Goal: Information Seeking & Learning: Learn about a topic

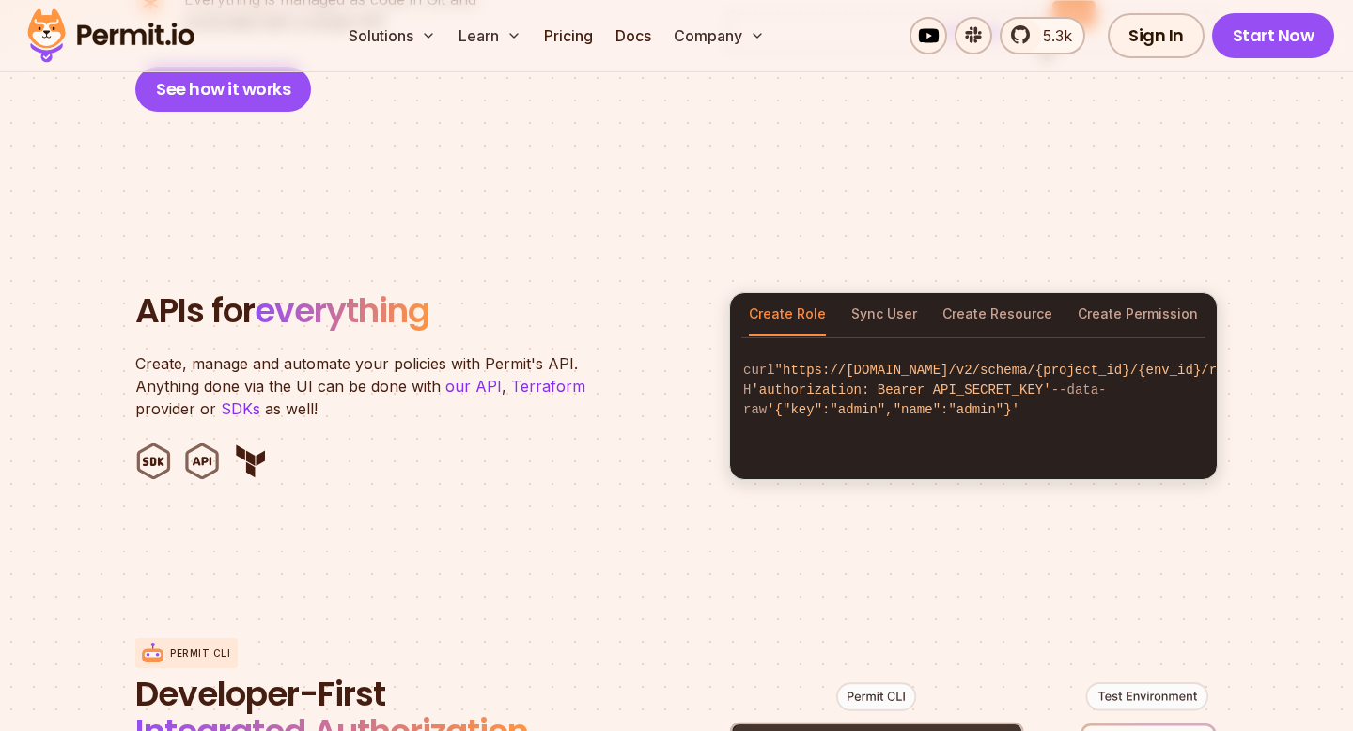
scroll to position [1743, 0]
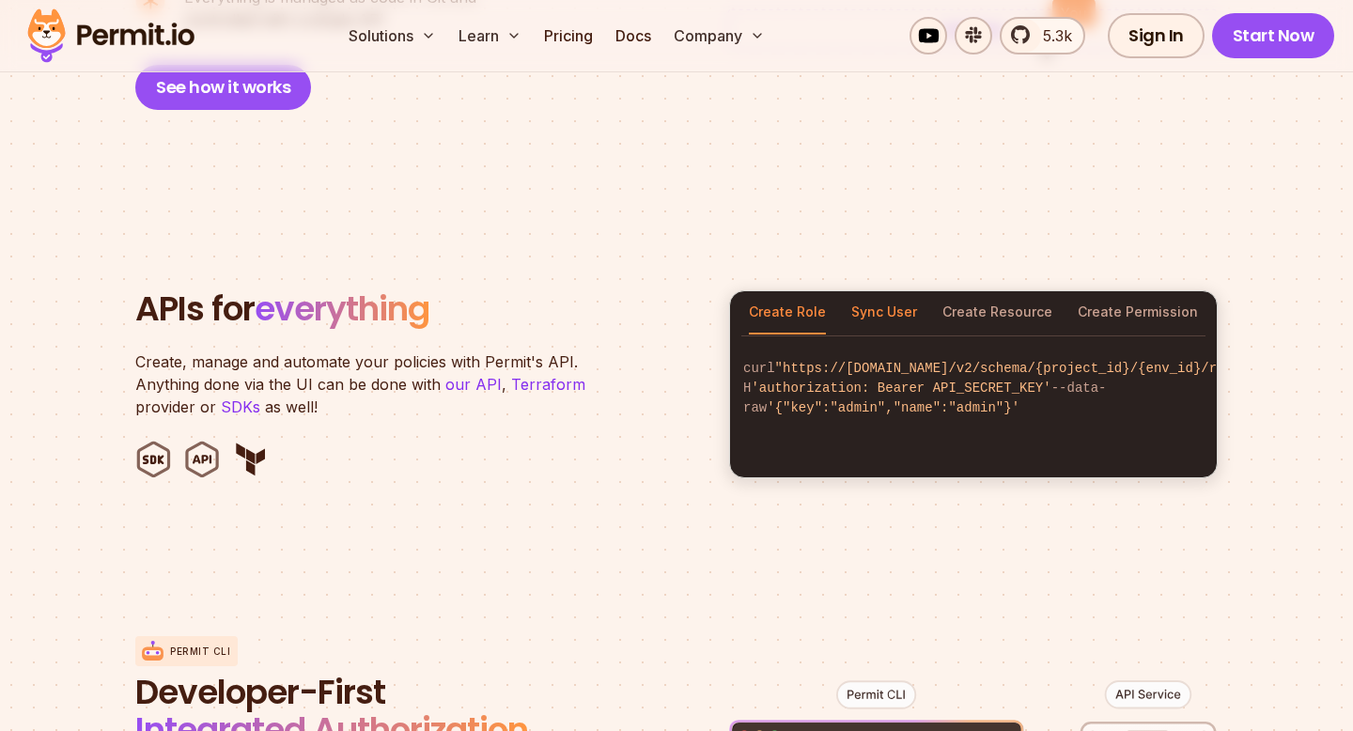
click at [890, 291] on button "Sync User" at bounding box center [884, 312] width 66 height 43
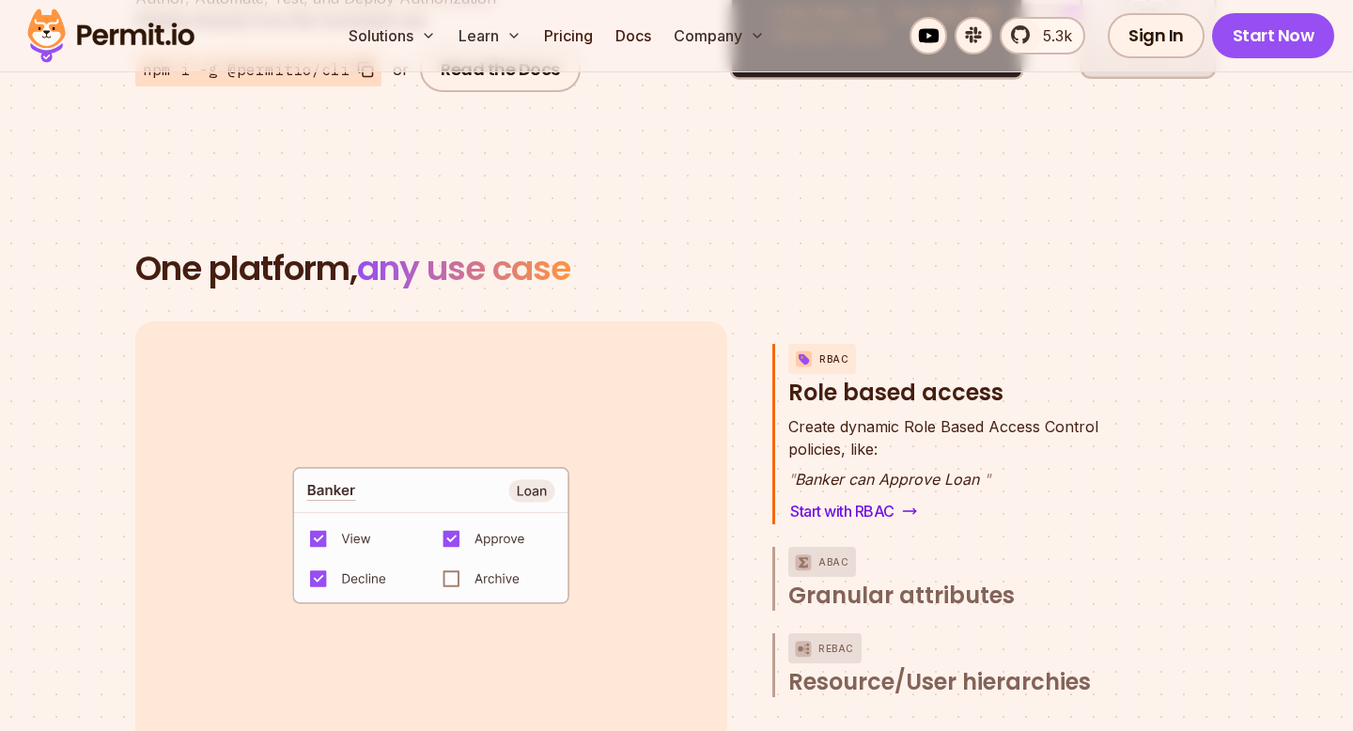
scroll to position [2643, 0]
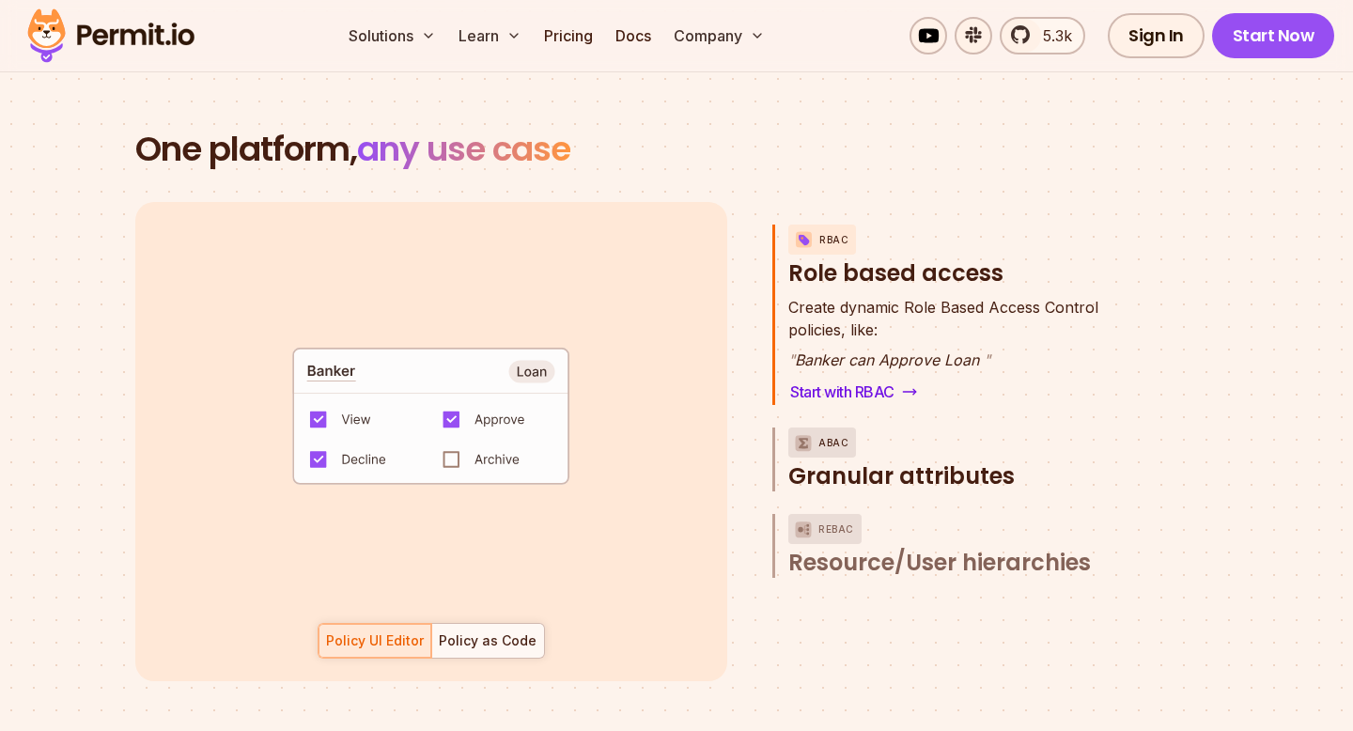
click at [882, 461] on span "Granular attributes" at bounding box center [901, 476] width 226 height 30
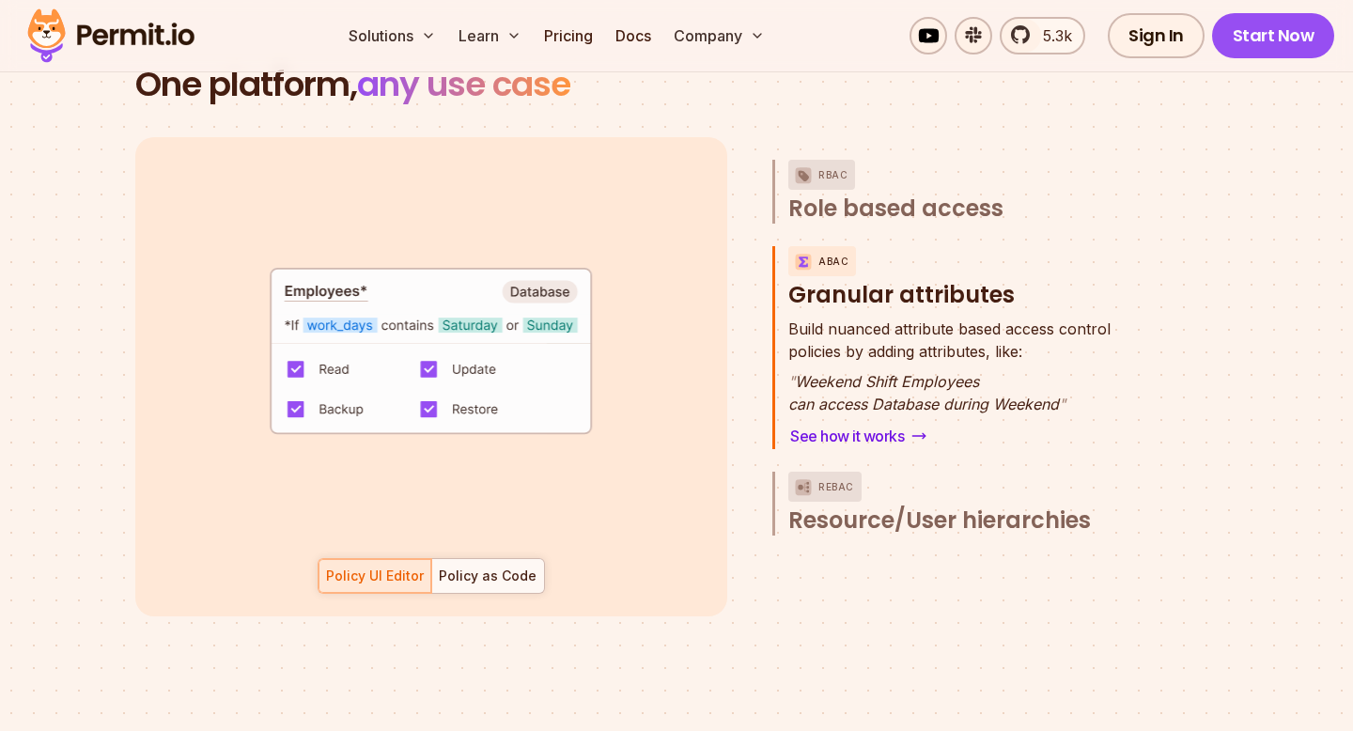
scroll to position [2705, 0]
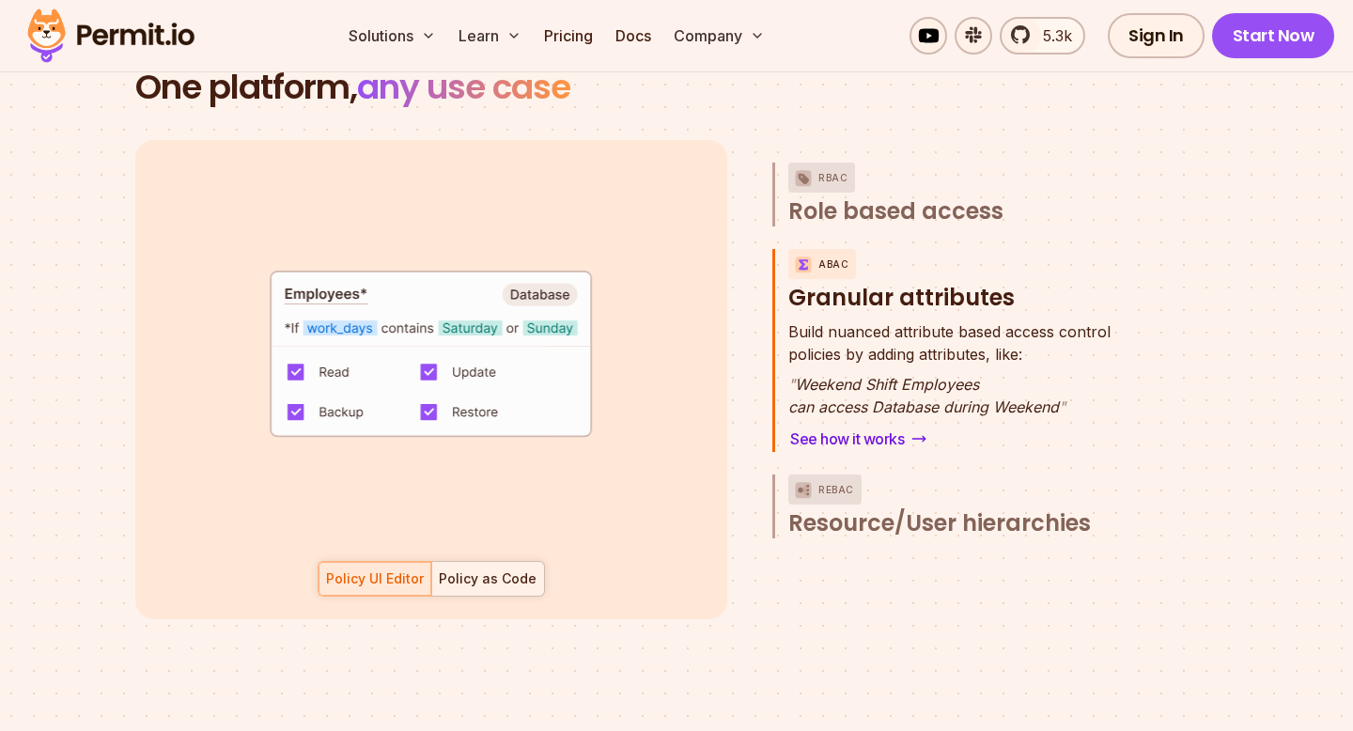
click at [461, 570] on div "Policy as Code" at bounding box center [488, 579] width 98 height 19
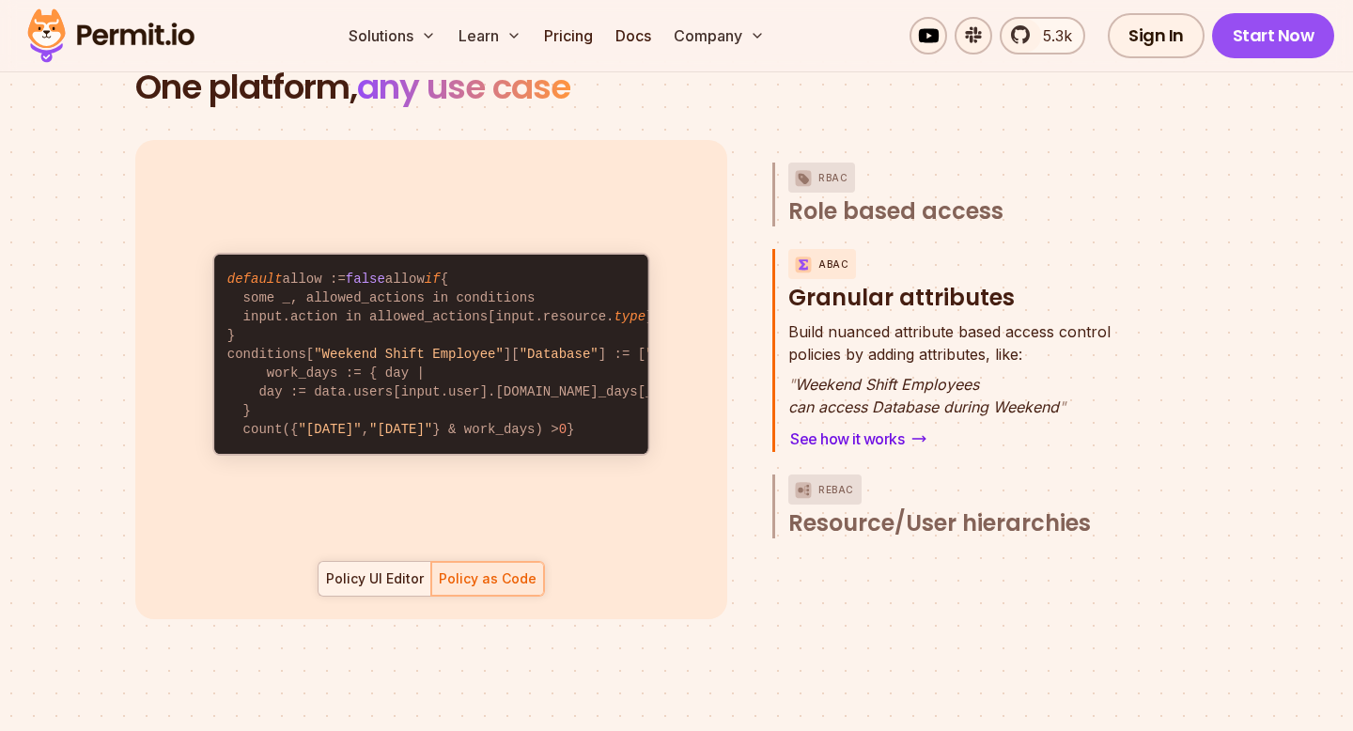
click at [400, 570] on div "Policy UI Editor" at bounding box center [375, 579] width 98 height 19
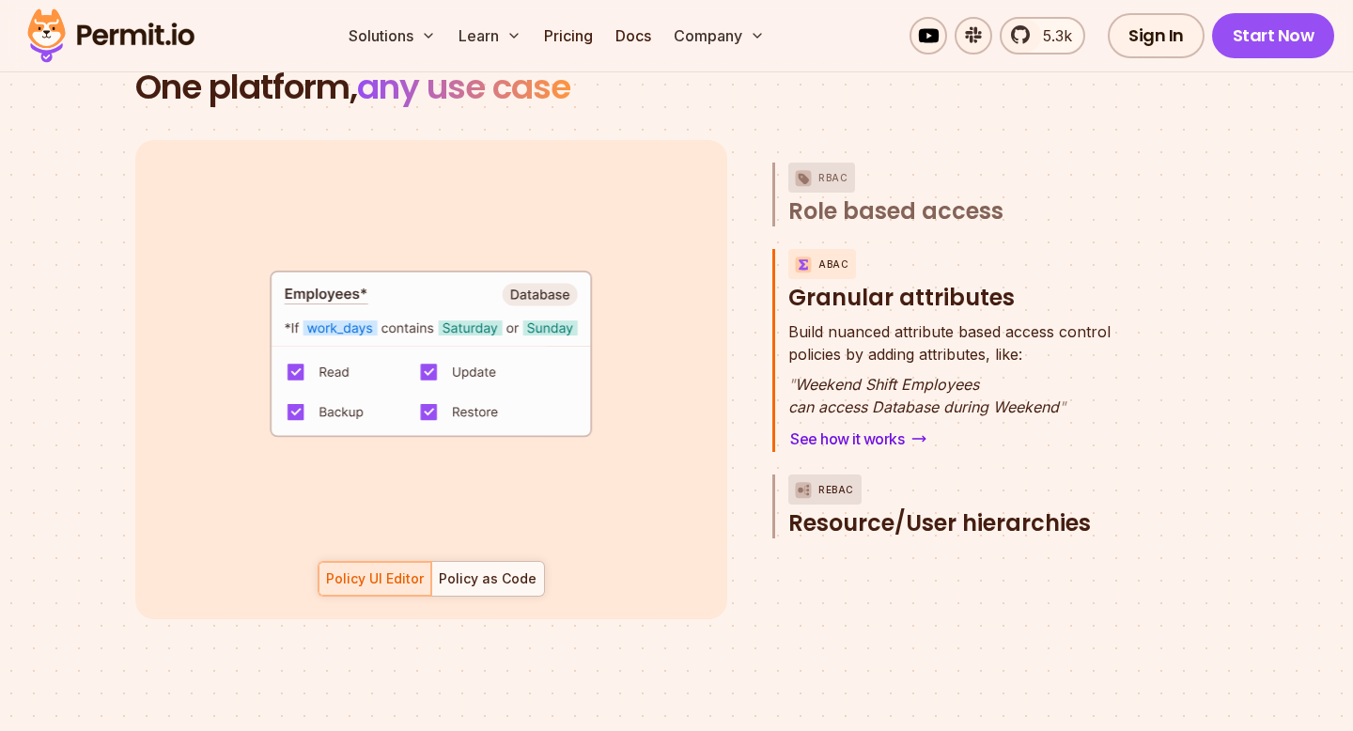
click at [848, 481] on button "ReBAC Resource/User hierarchies" at bounding box center [963, 507] width 351 height 64
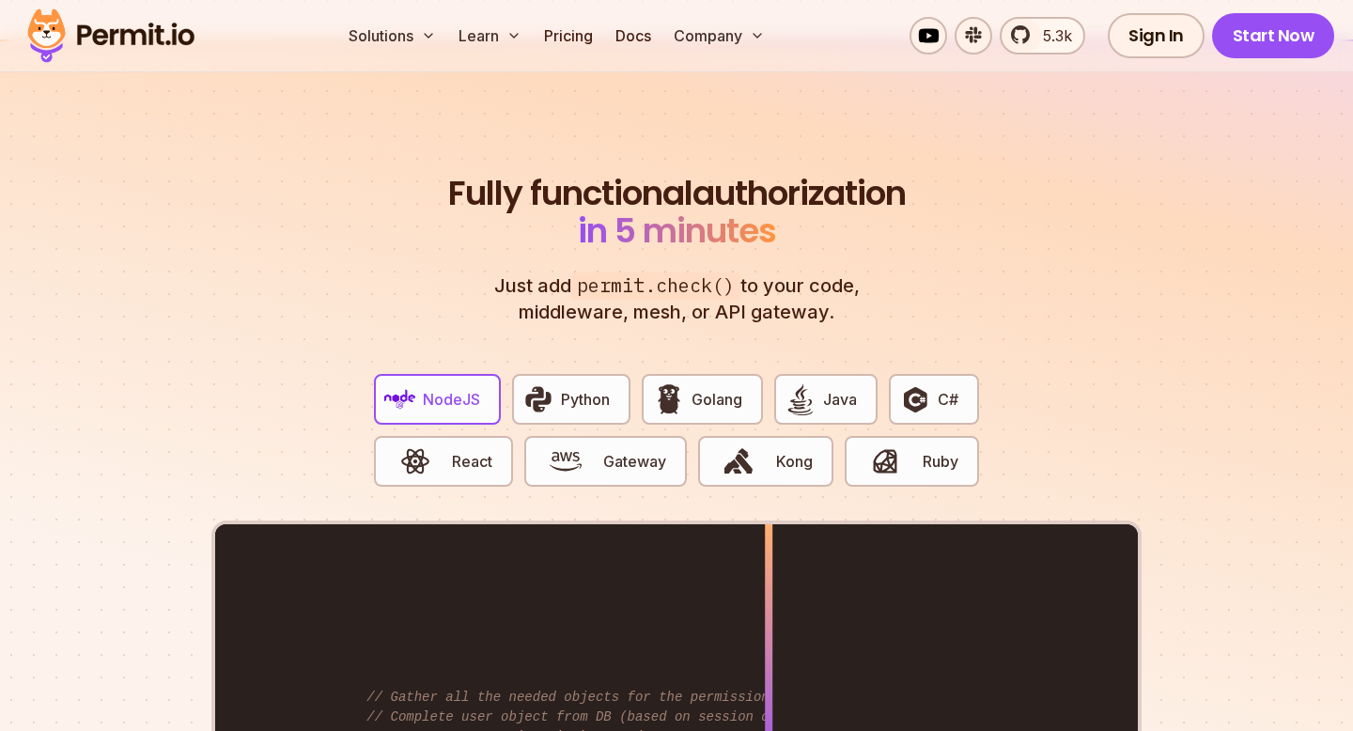
scroll to position [3417, 0]
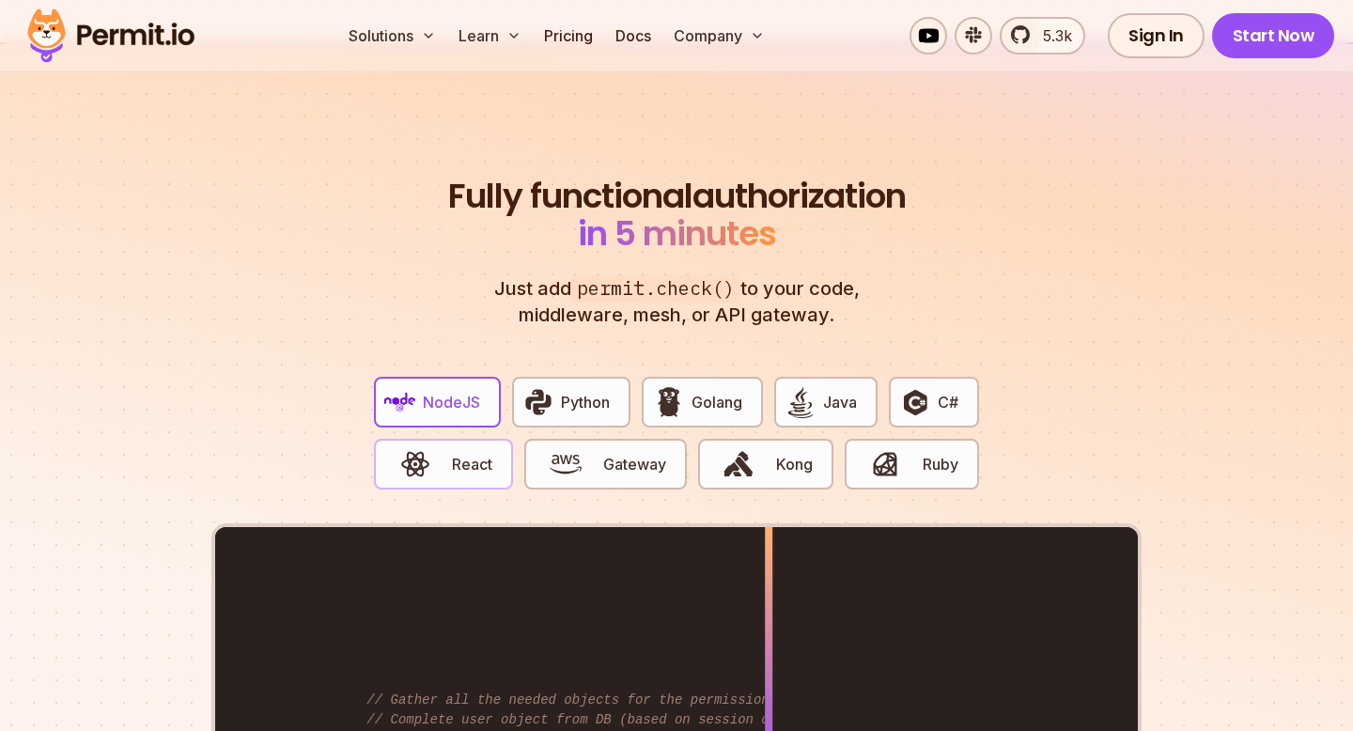
click at [467, 453] on span "React" at bounding box center [472, 464] width 40 height 23
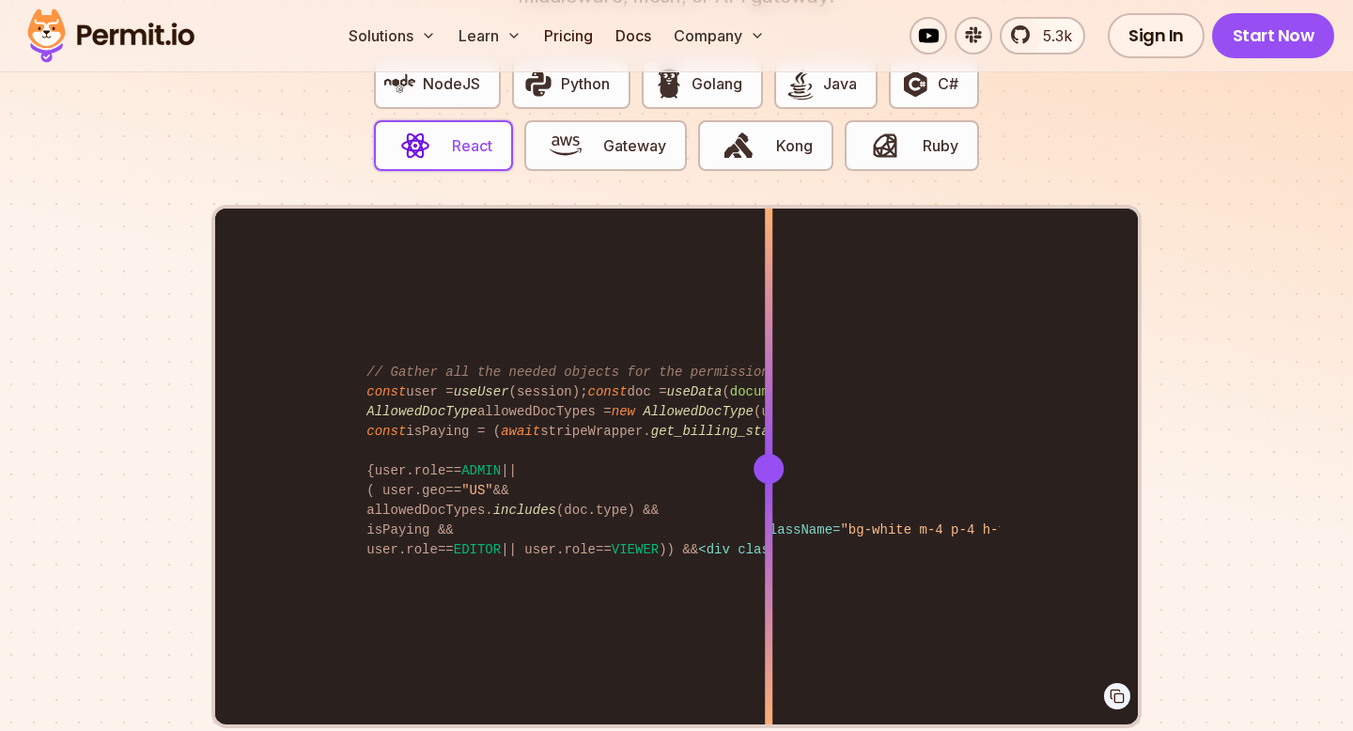
scroll to position [3741, 0]
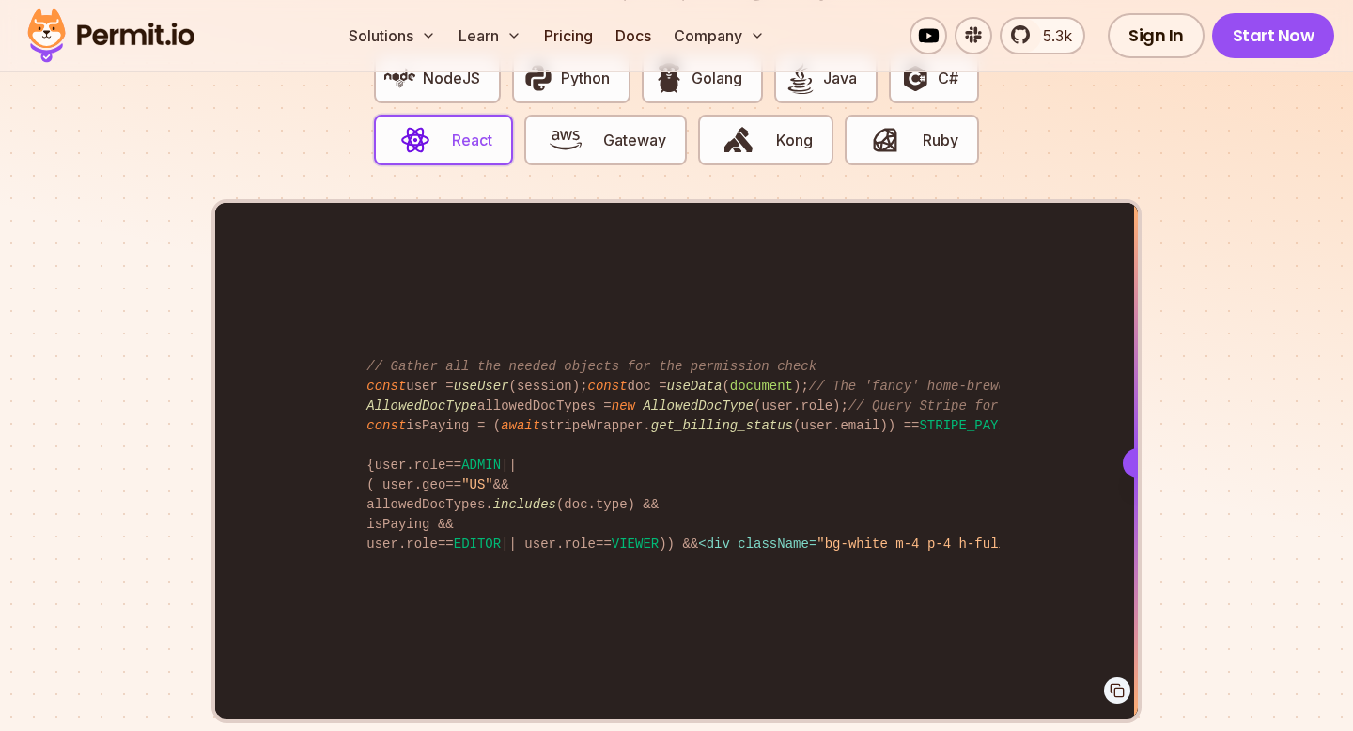
drag, startPoint x: 768, startPoint y: 435, endPoint x: 1158, endPoint y: 516, distance: 398.3
click at [1158, 516] on section "Fully functional authorization in 5 minutes Just add permit.check() to your cod…" at bounding box center [676, 305] width 1353 height 1174
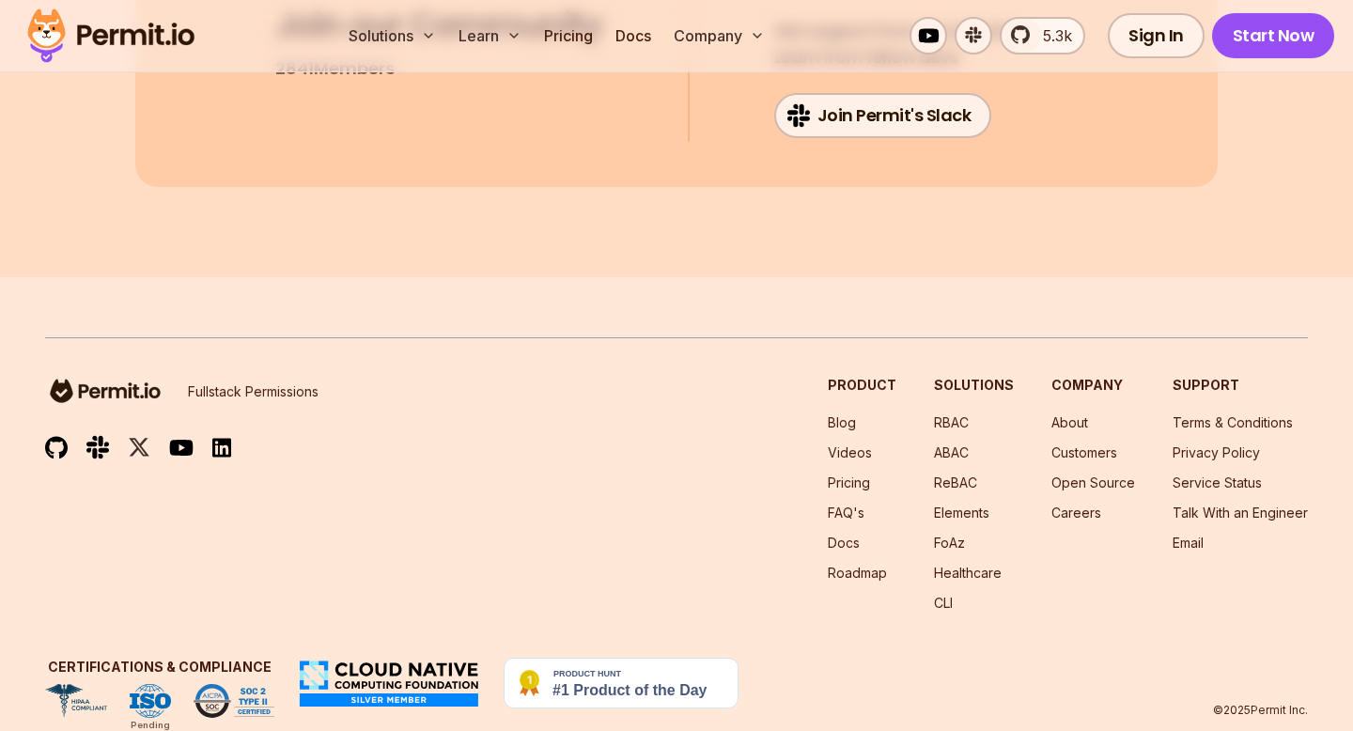
scroll to position [10162, 0]
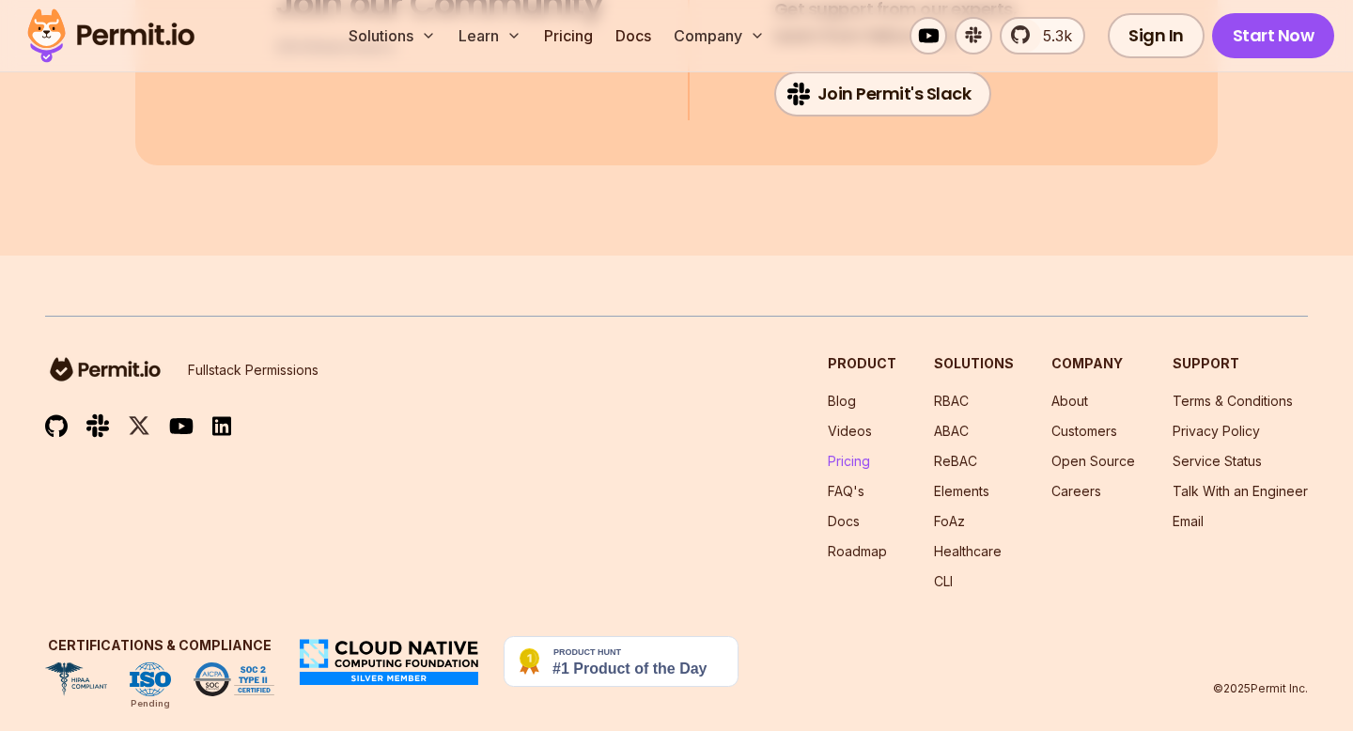
click at [846, 453] on link "Pricing" at bounding box center [849, 461] width 42 height 16
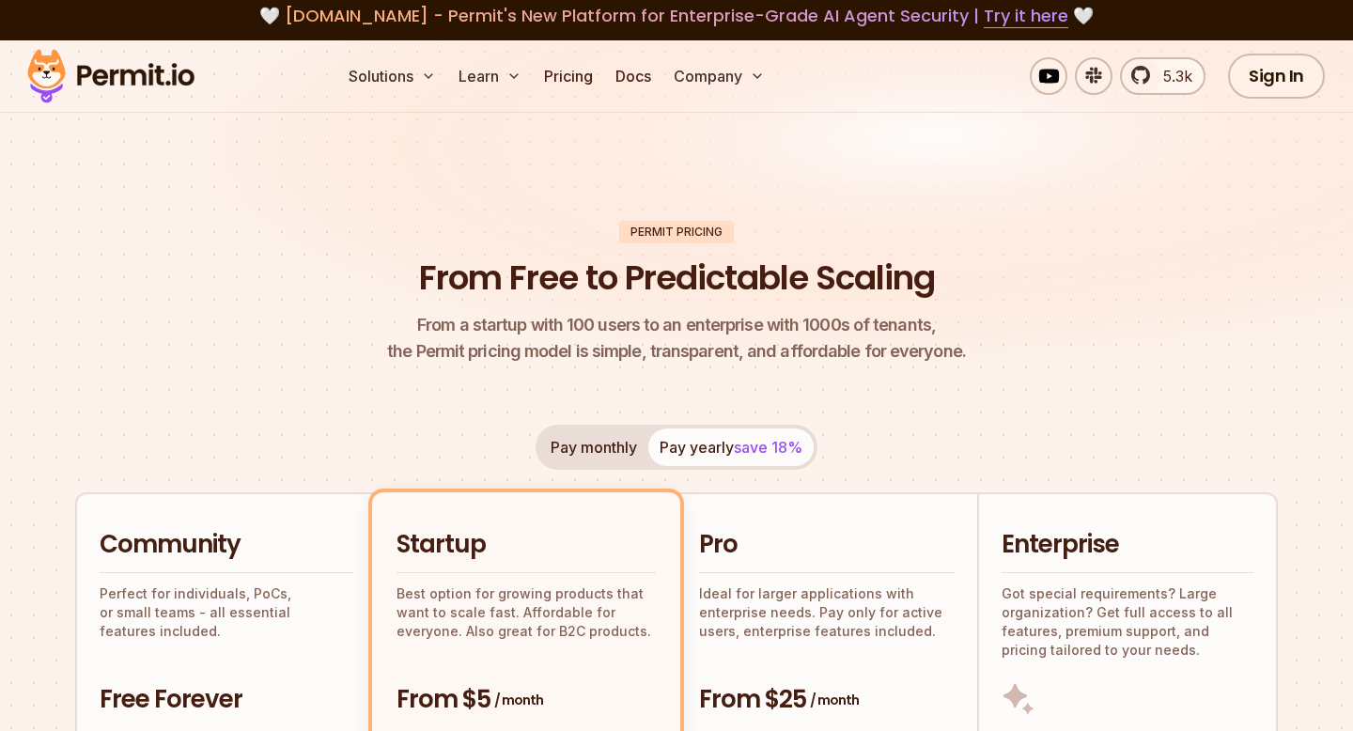
scroll to position [10, 0]
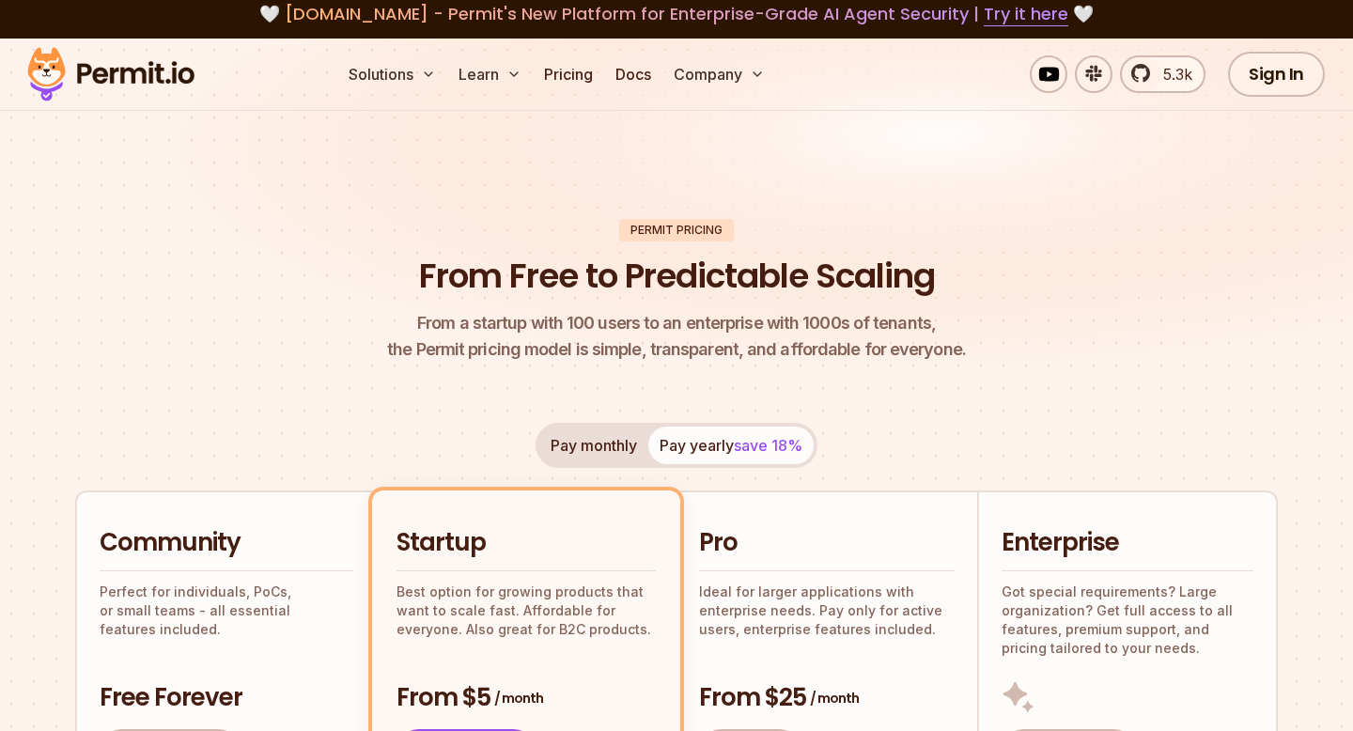
click at [604, 429] on button "Pay monthly" at bounding box center [593, 446] width 109 height 38
click at [603, 438] on div "Pay monthly Pay yearly save 18%" at bounding box center [677, 445] width 282 height 45
click at [725, 454] on button "Pay yearly save 18%" at bounding box center [730, 446] width 165 height 38
click at [606, 454] on button "Pay monthly" at bounding box center [593, 446] width 109 height 38
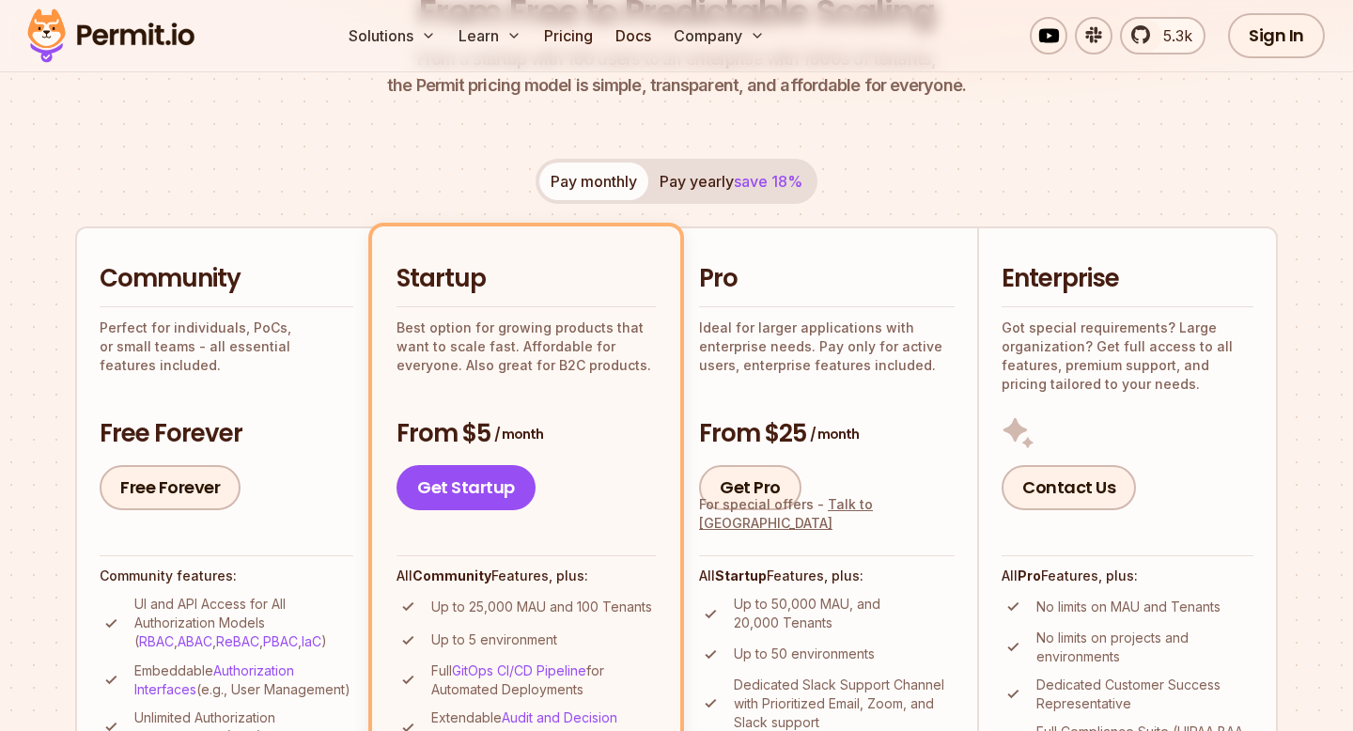
scroll to position [326, 0]
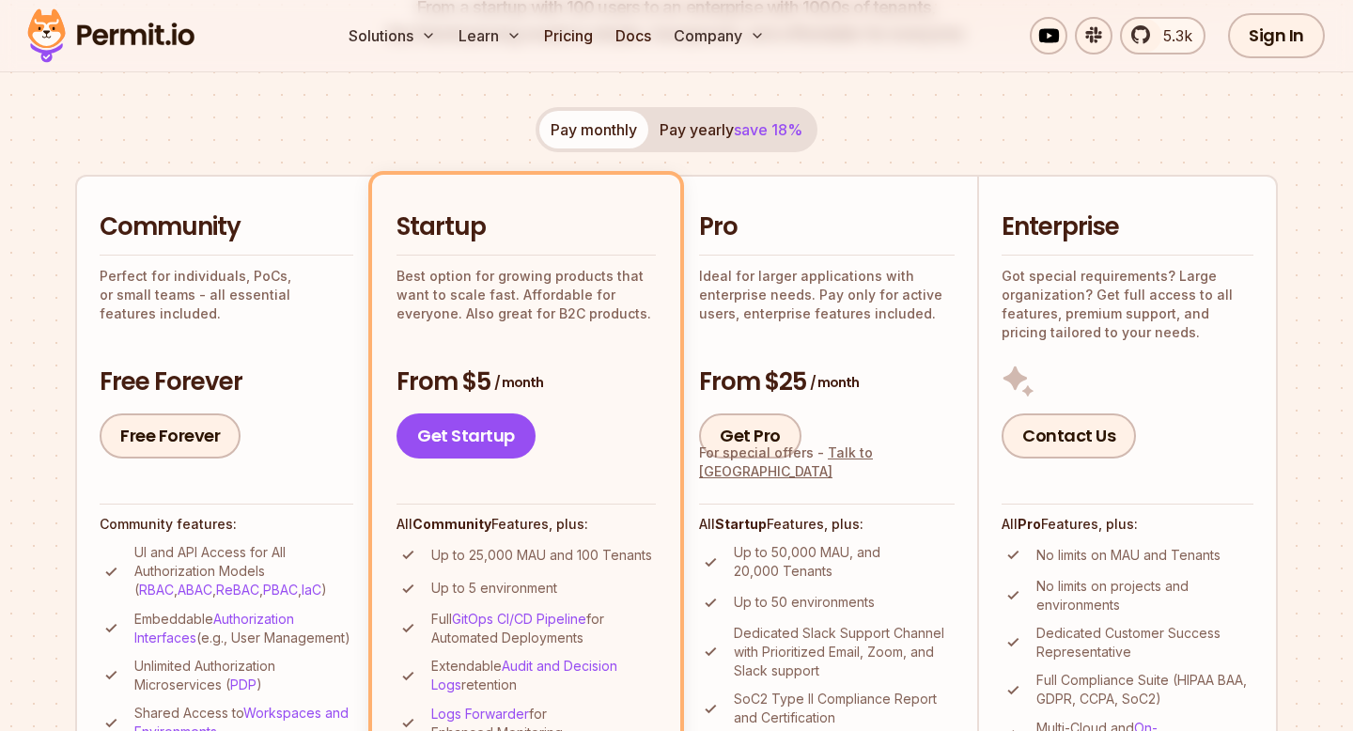
click at [685, 130] on button "Pay yearly save 18%" at bounding box center [730, 130] width 165 height 38
click at [571, 130] on button "Pay monthly" at bounding box center [593, 130] width 109 height 38
click at [450, 148] on div "Pay monthly Pay yearly save 18% Community Perfect for individuals, PoCs, or sma…" at bounding box center [676, 496] width 1203 height 779
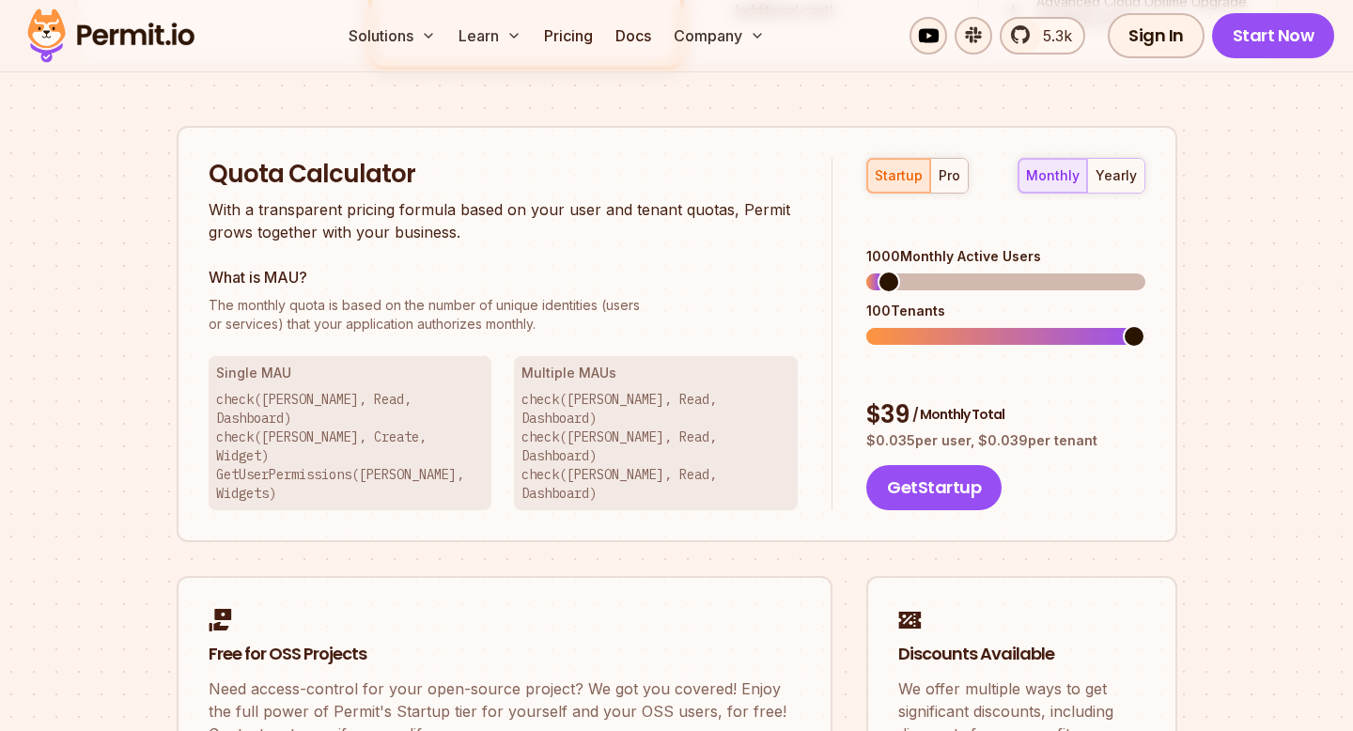
scroll to position [1157, 0]
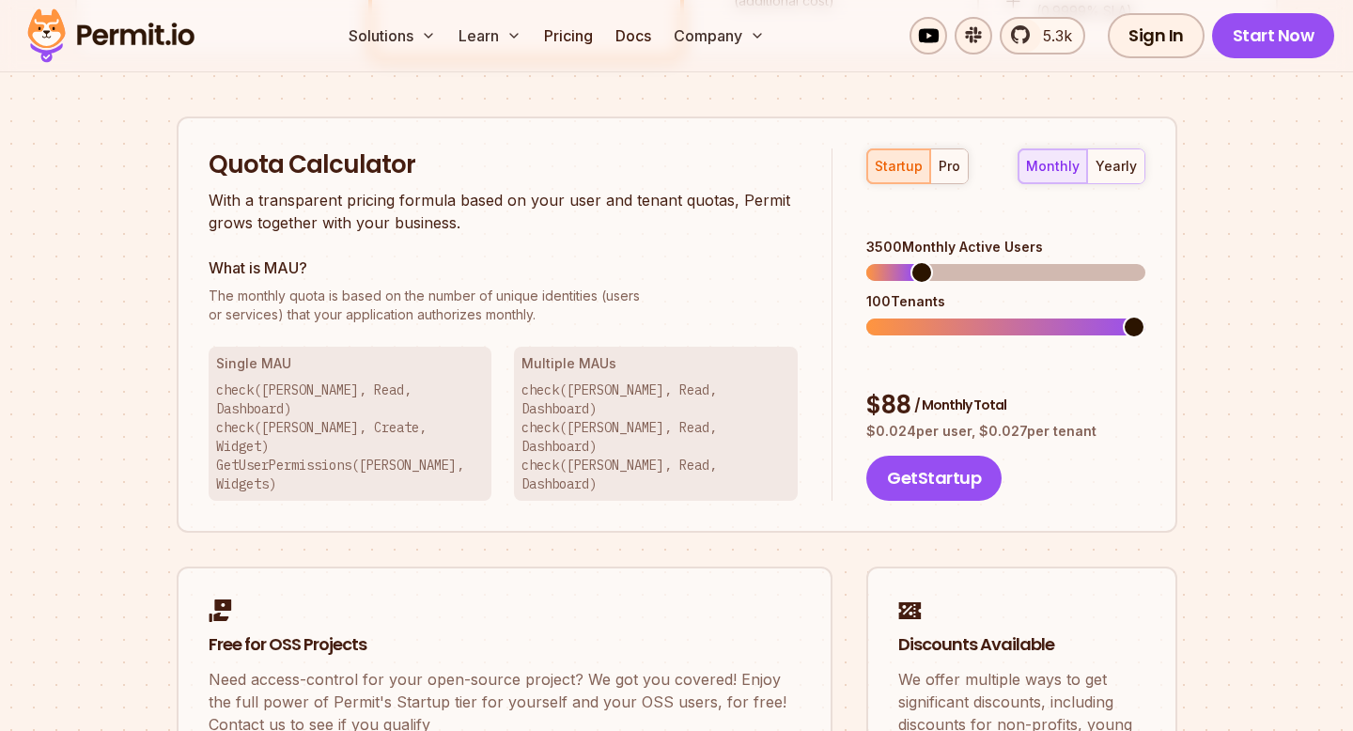
click at [914, 261] on span at bounding box center [922, 272] width 23 height 23
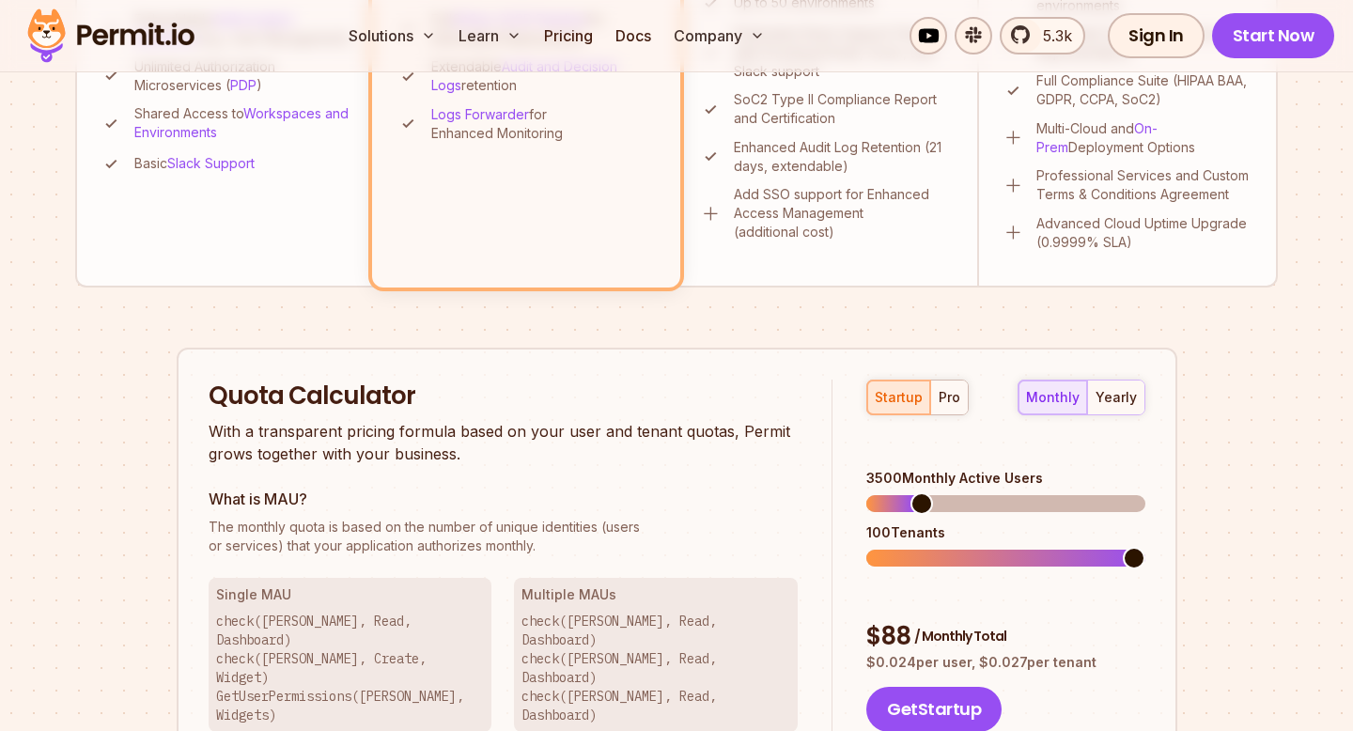
scroll to position [1137, 0]
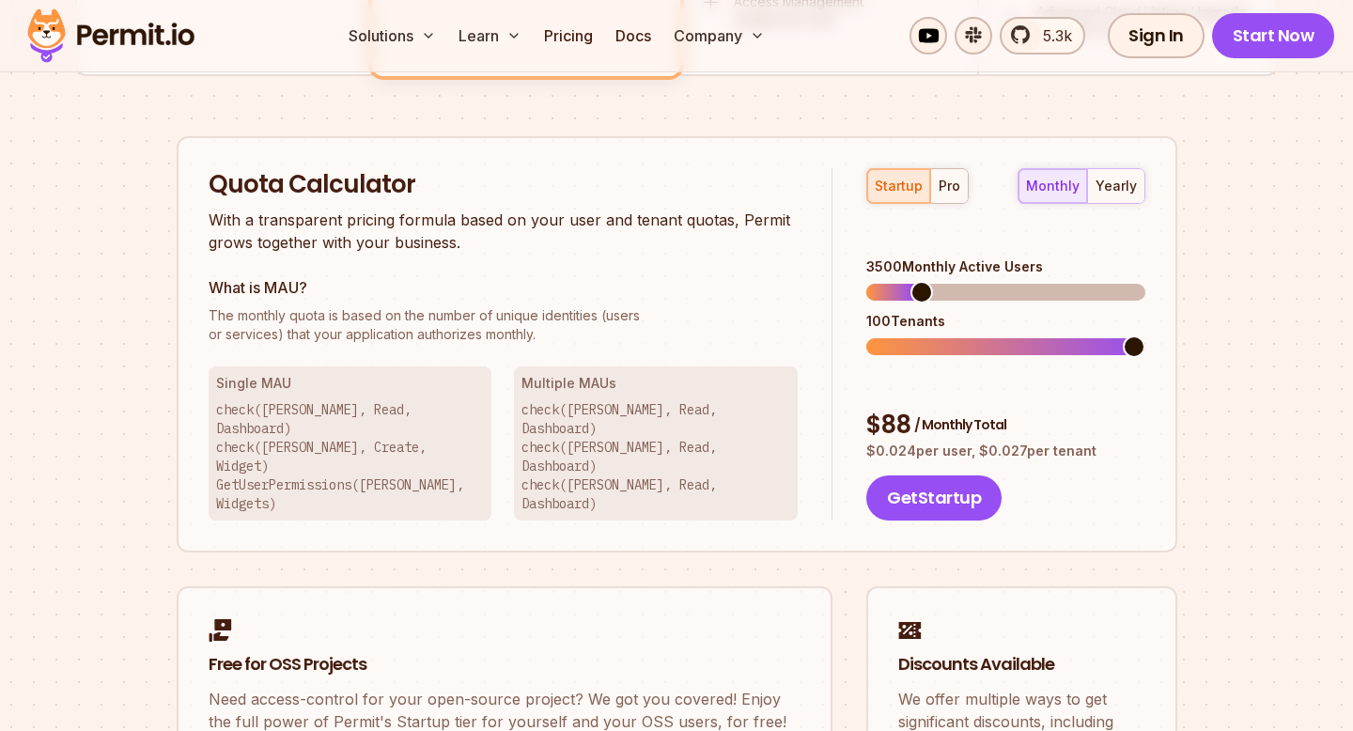
click at [920, 312] on div "100 Tenants" at bounding box center [1006, 321] width 278 height 19
click at [895, 338] on span at bounding box center [906, 347] width 23 height 23
click at [867, 336] on span at bounding box center [878, 347] width 23 height 23
click at [924, 336] on span at bounding box center [935, 347] width 23 height 23
click at [945, 281] on span at bounding box center [944, 292] width 23 height 23
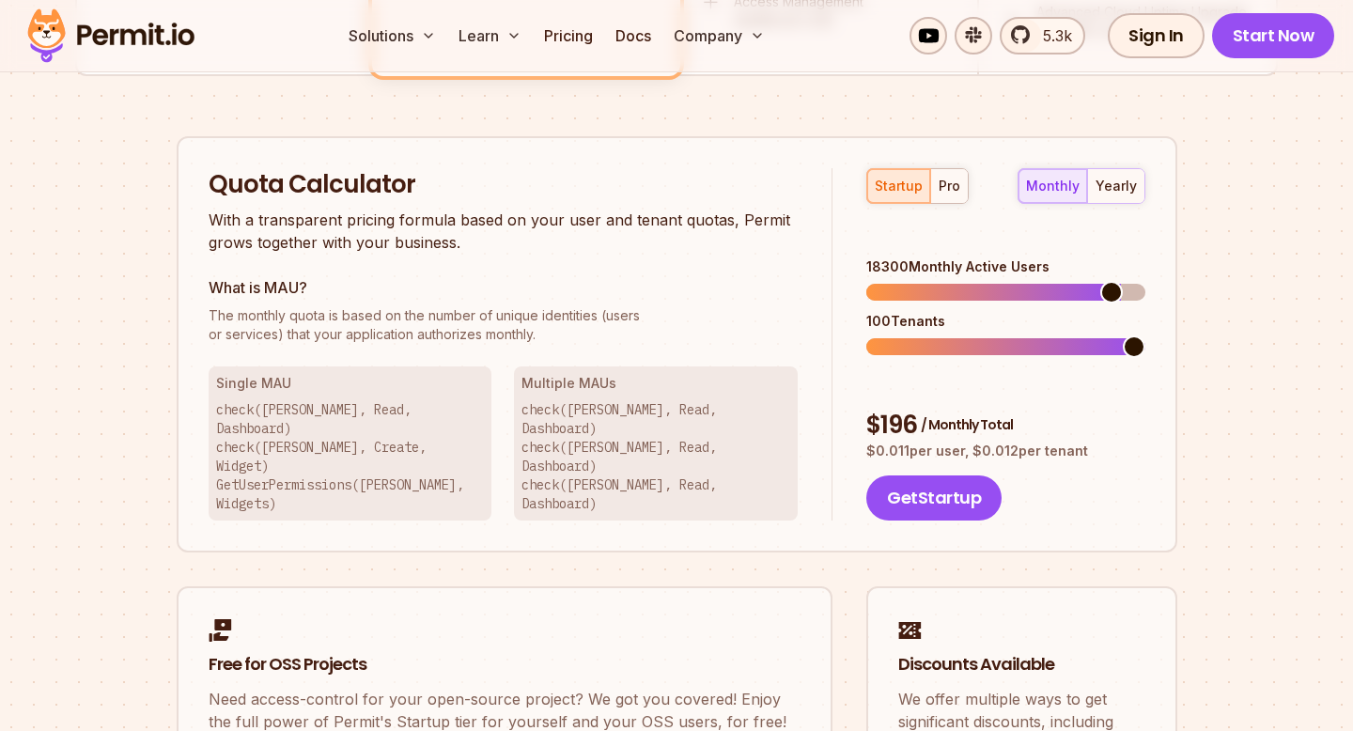
click at [1119, 281] on span at bounding box center [1112, 292] width 23 height 23
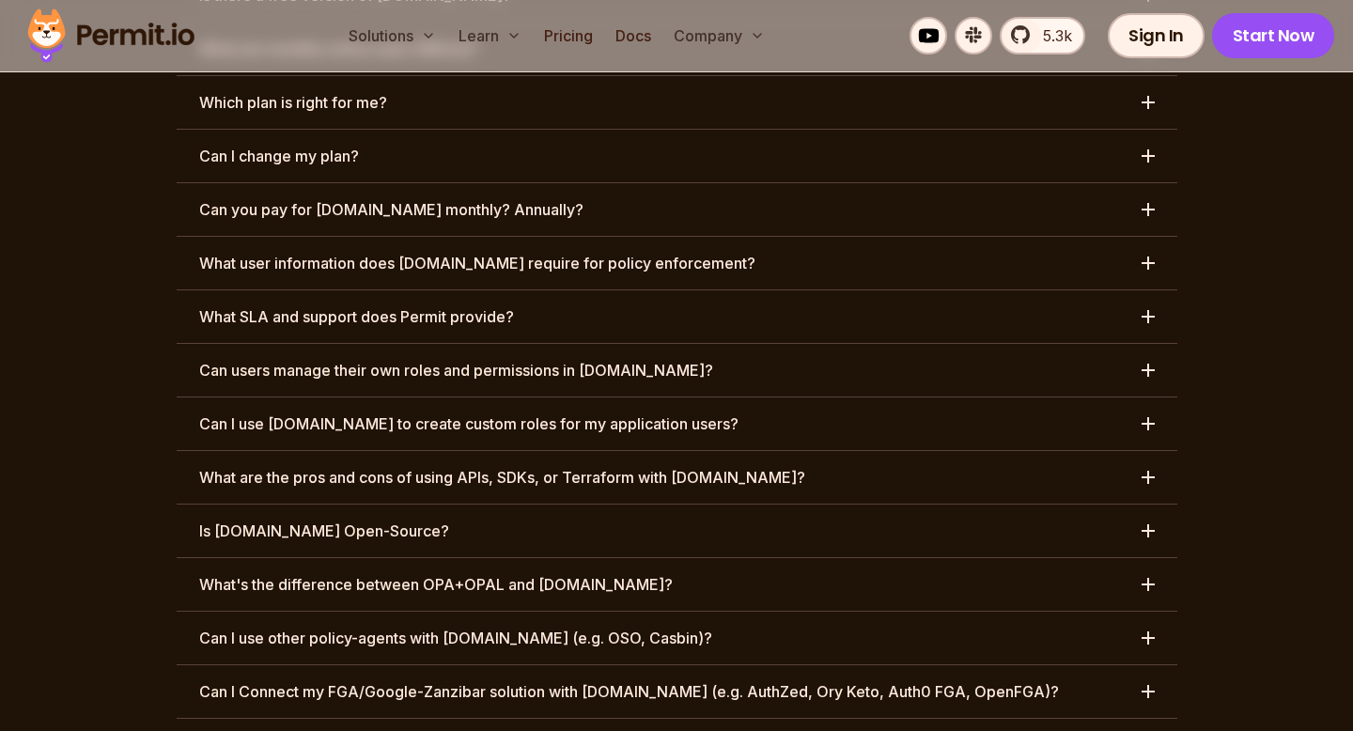
scroll to position [9074, 0]
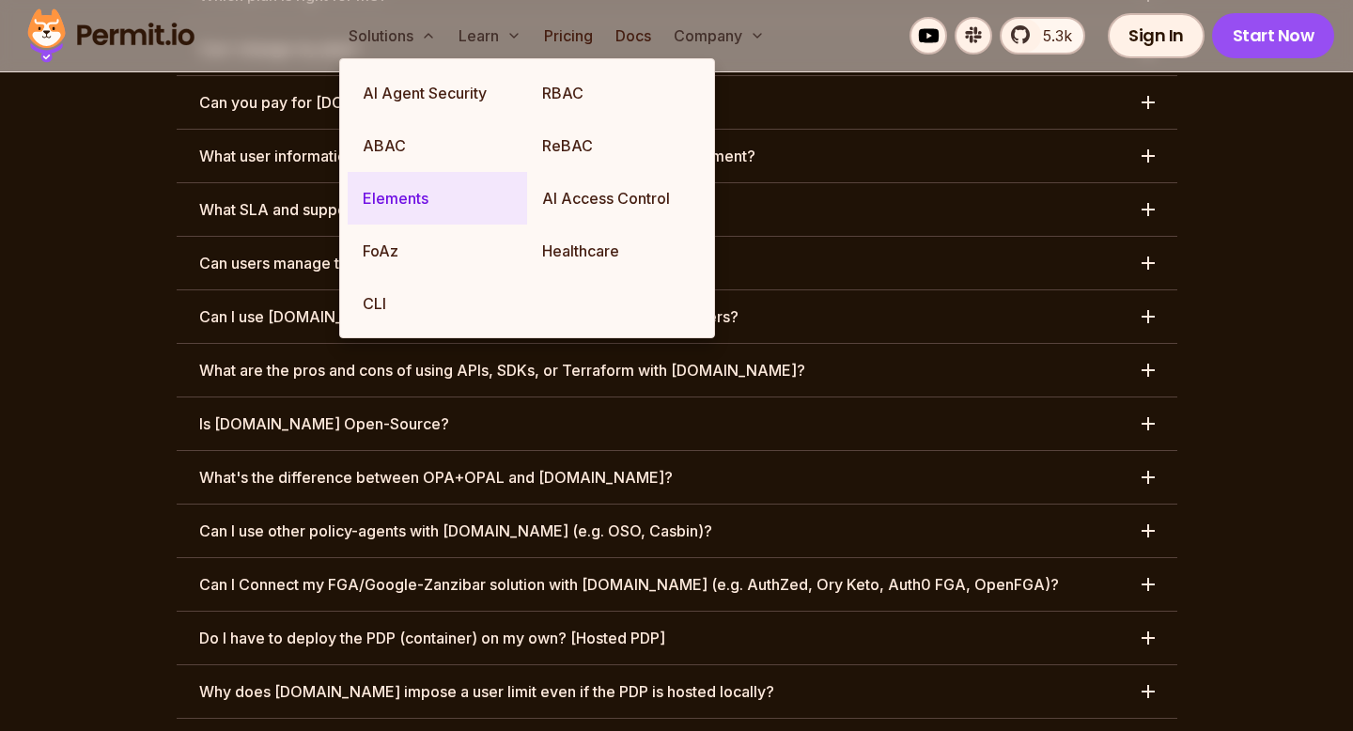
click at [397, 200] on link "Elements" at bounding box center [438, 198] width 180 height 53
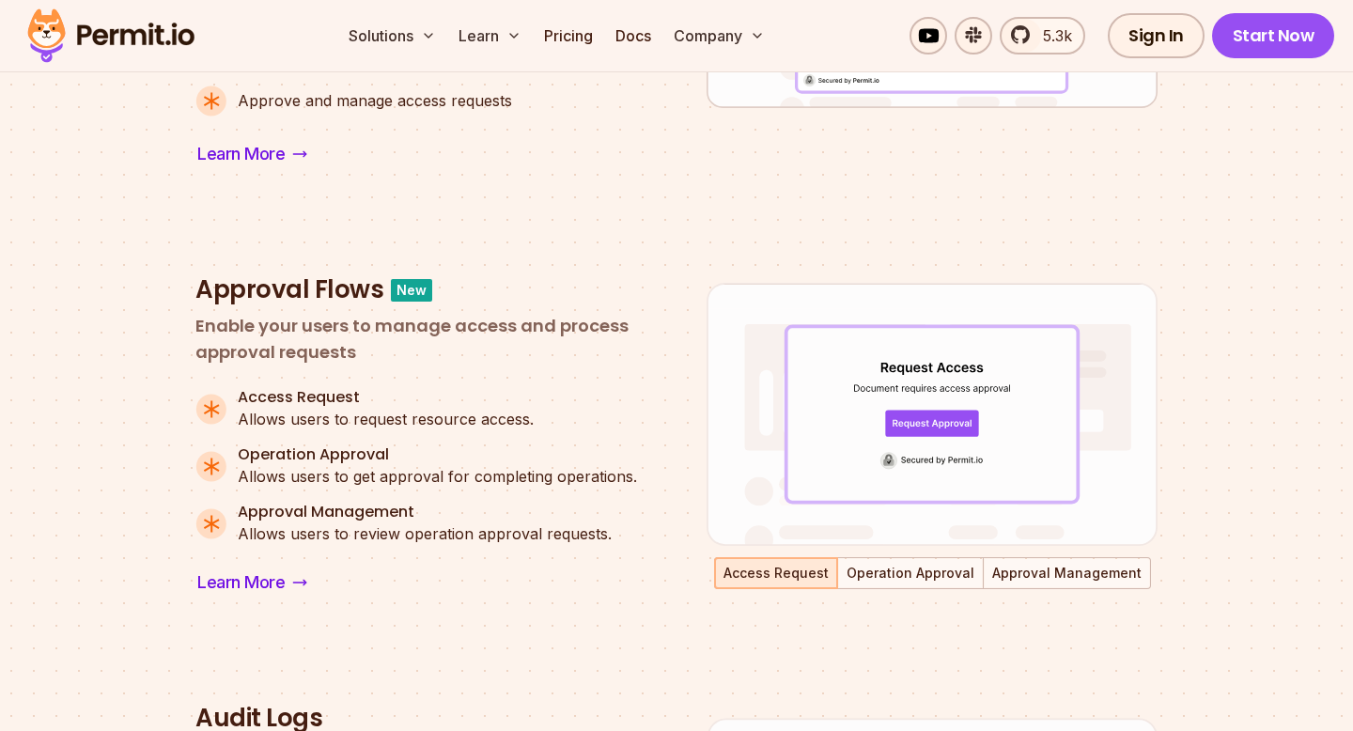
scroll to position [1171, 0]
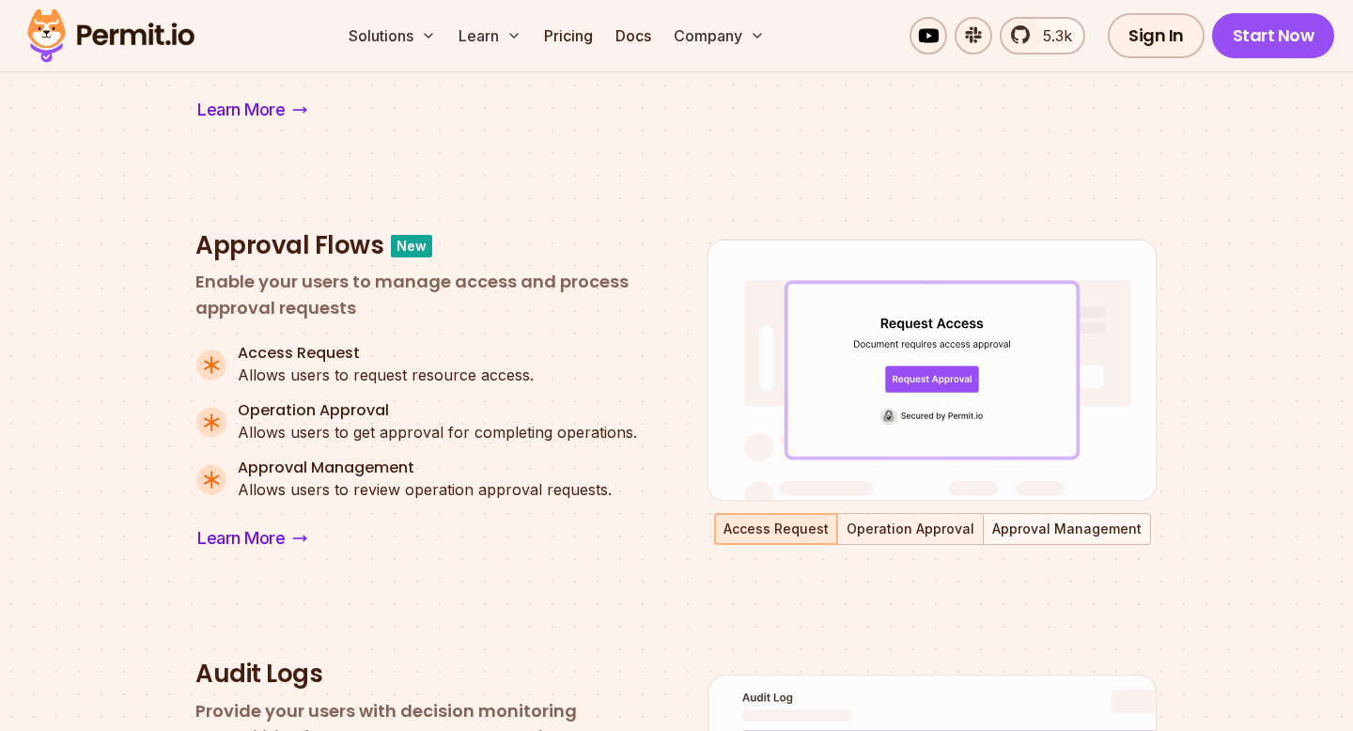
click at [869, 534] on button "Operation Approval" at bounding box center [910, 529] width 143 height 28
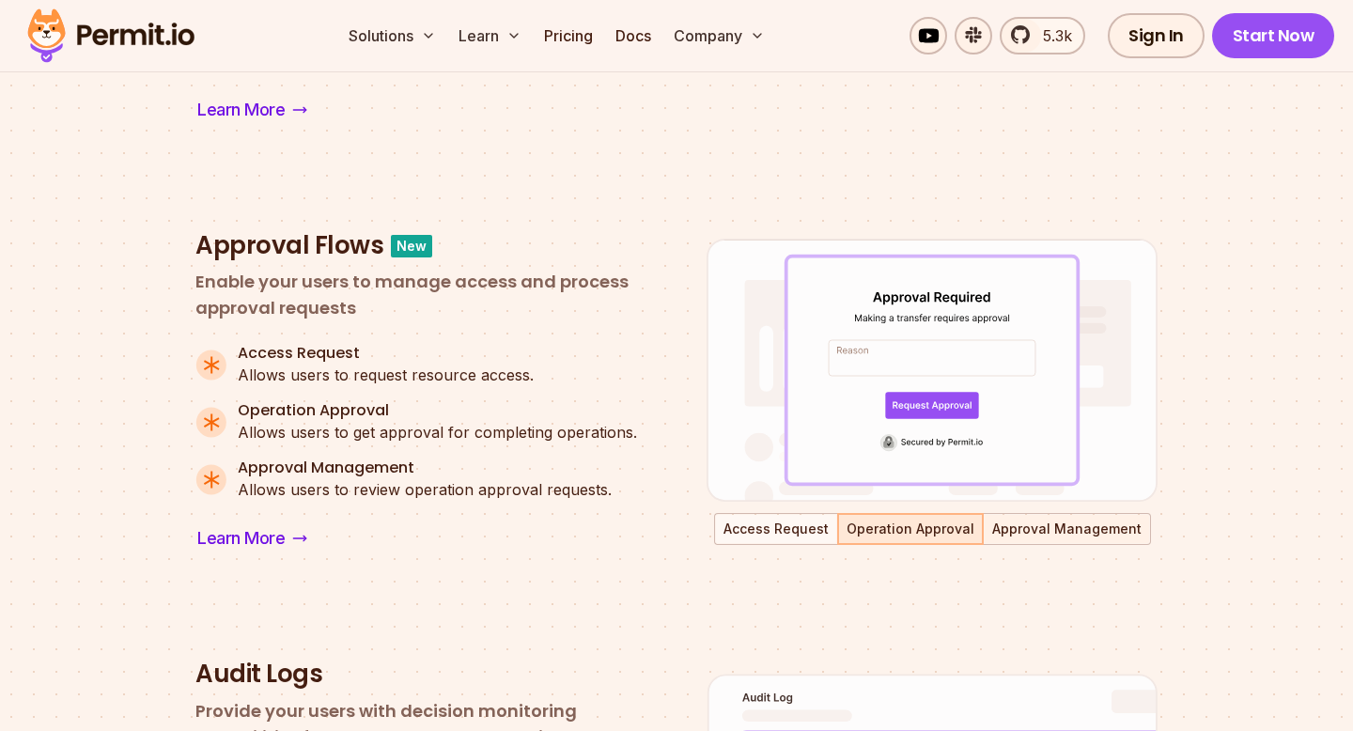
click at [1054, 533] on button "Approval Management" at bounding box center [1067, 529] width 164 height 28
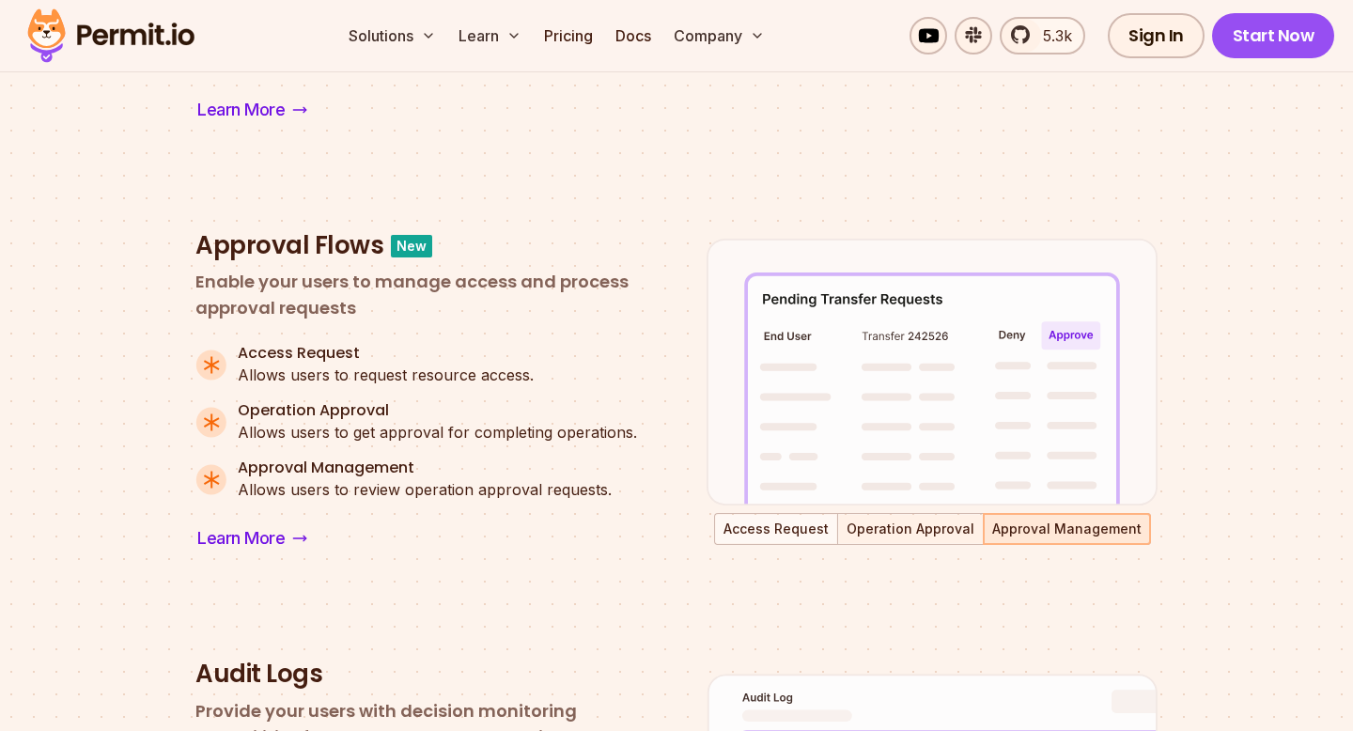
click at [940, 532] on button "Operation Approval" at bounding box center [910, 529] width 143 height 28
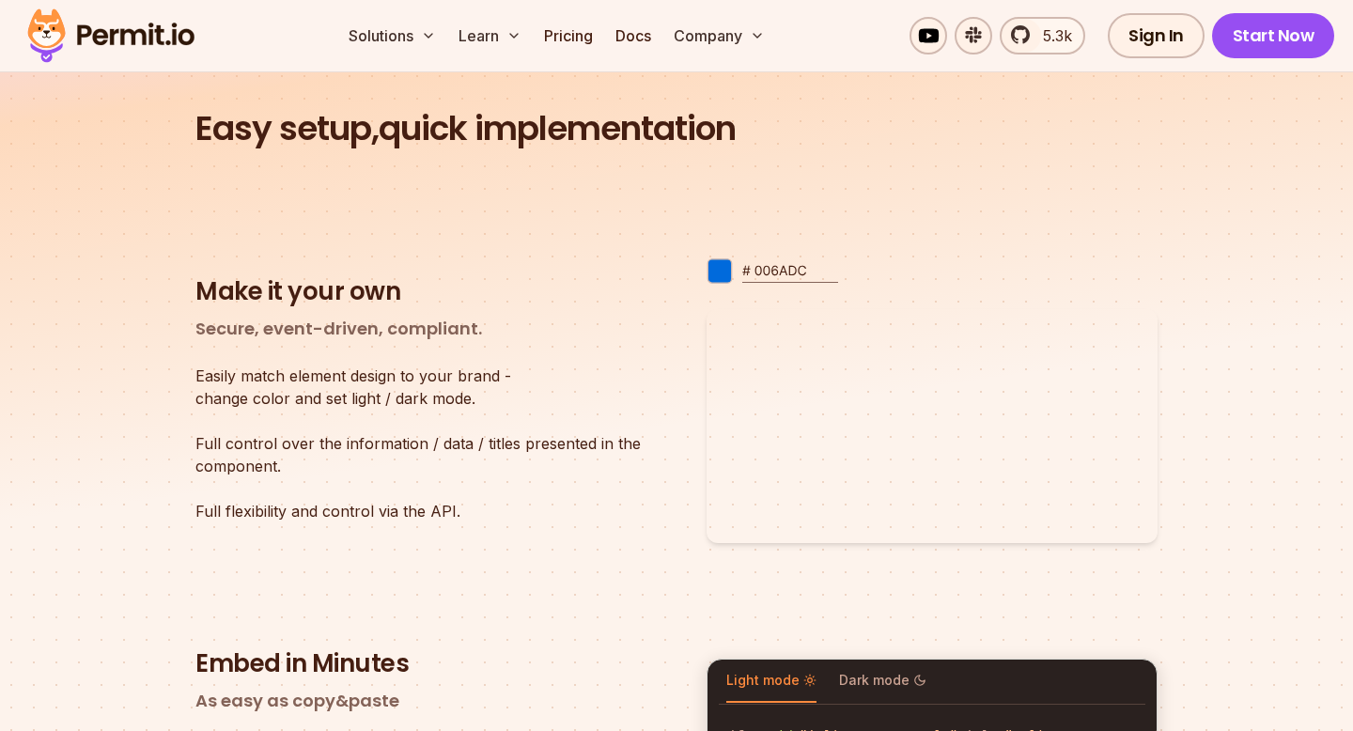
scroll to position [2739, 0]
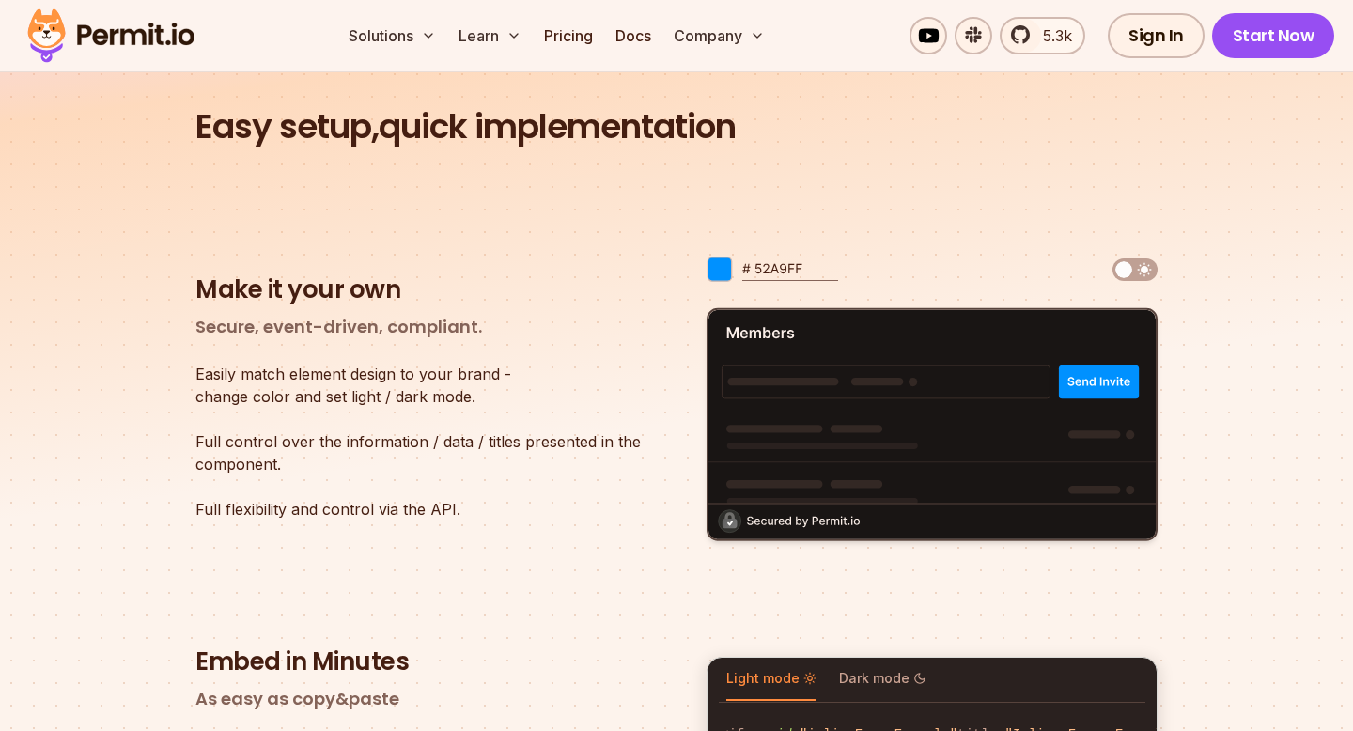
click at [796, 273] on img at bounding box center [773, 269] width 132 height 31
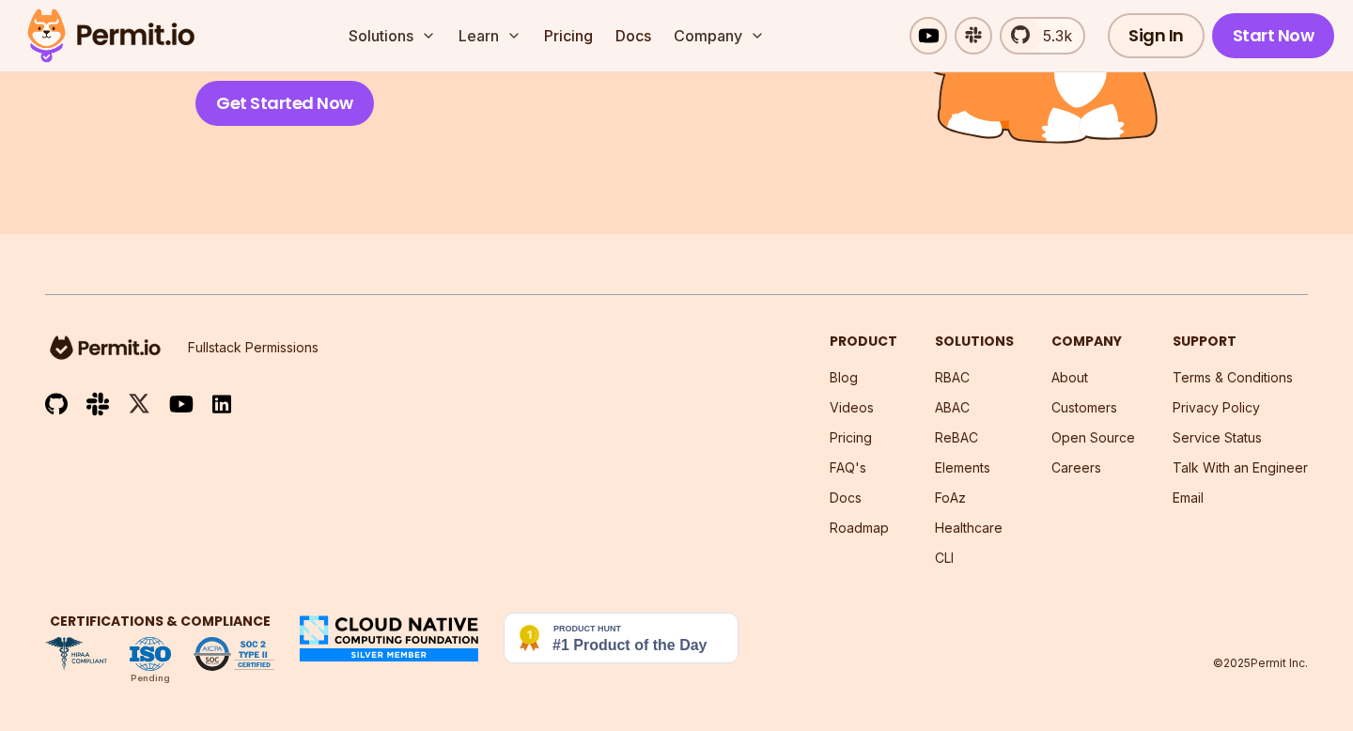
scroll to position [4422, 0]
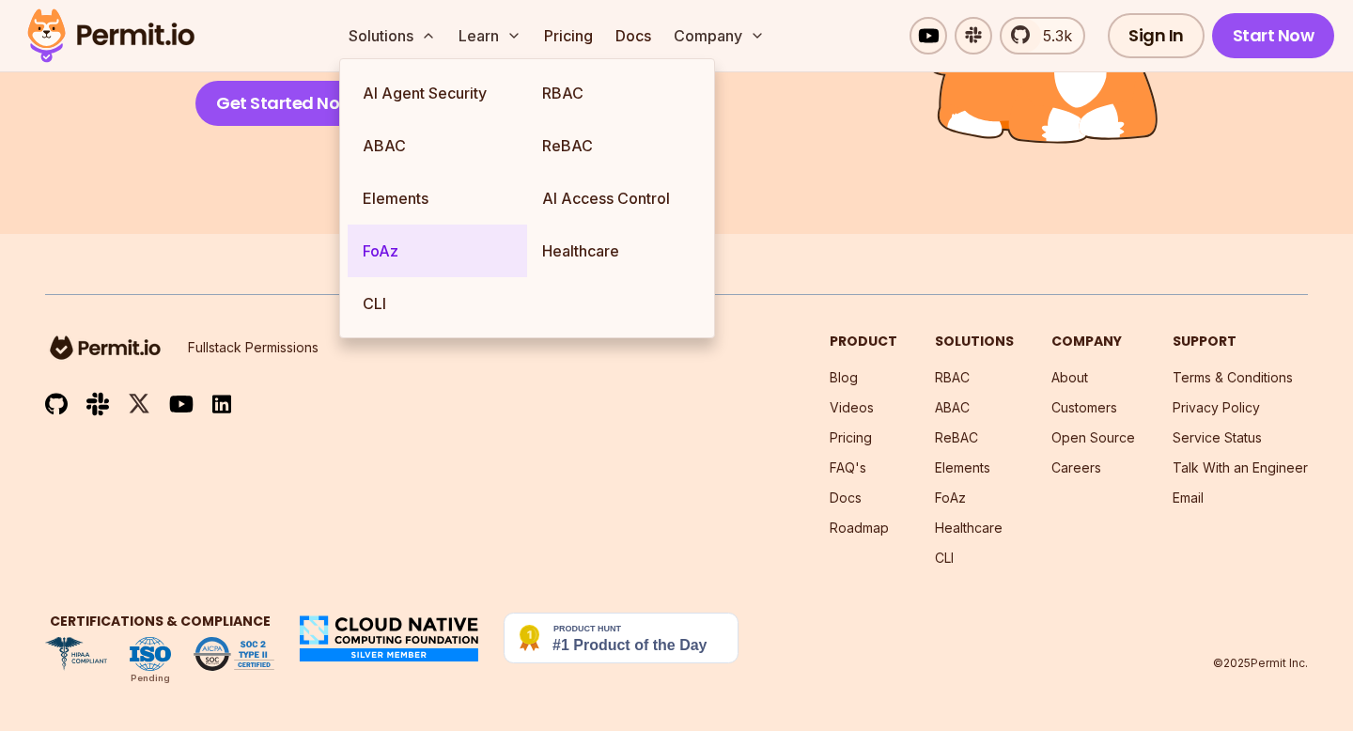
click at [402, 255] on link "FoAz" at bounding box center [438, 251] width 180 height 53
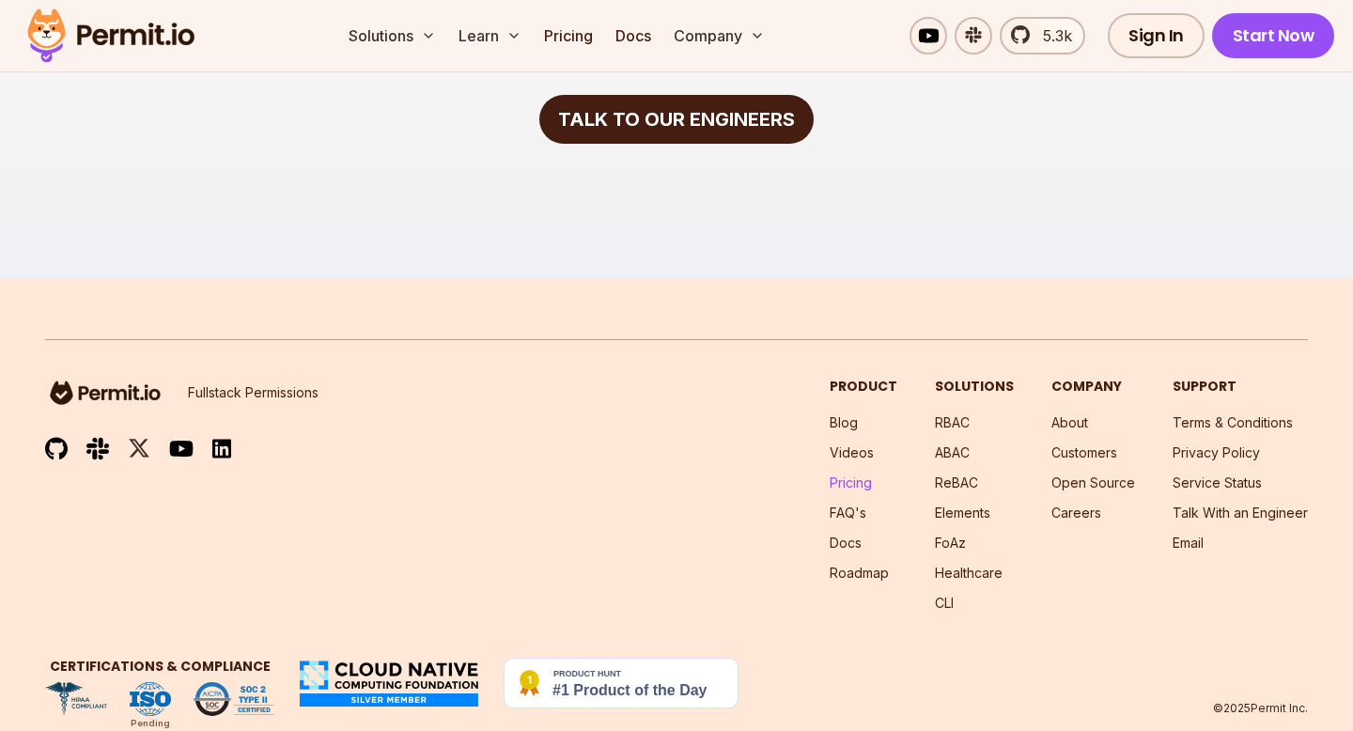
scroll to position [4133, 0]
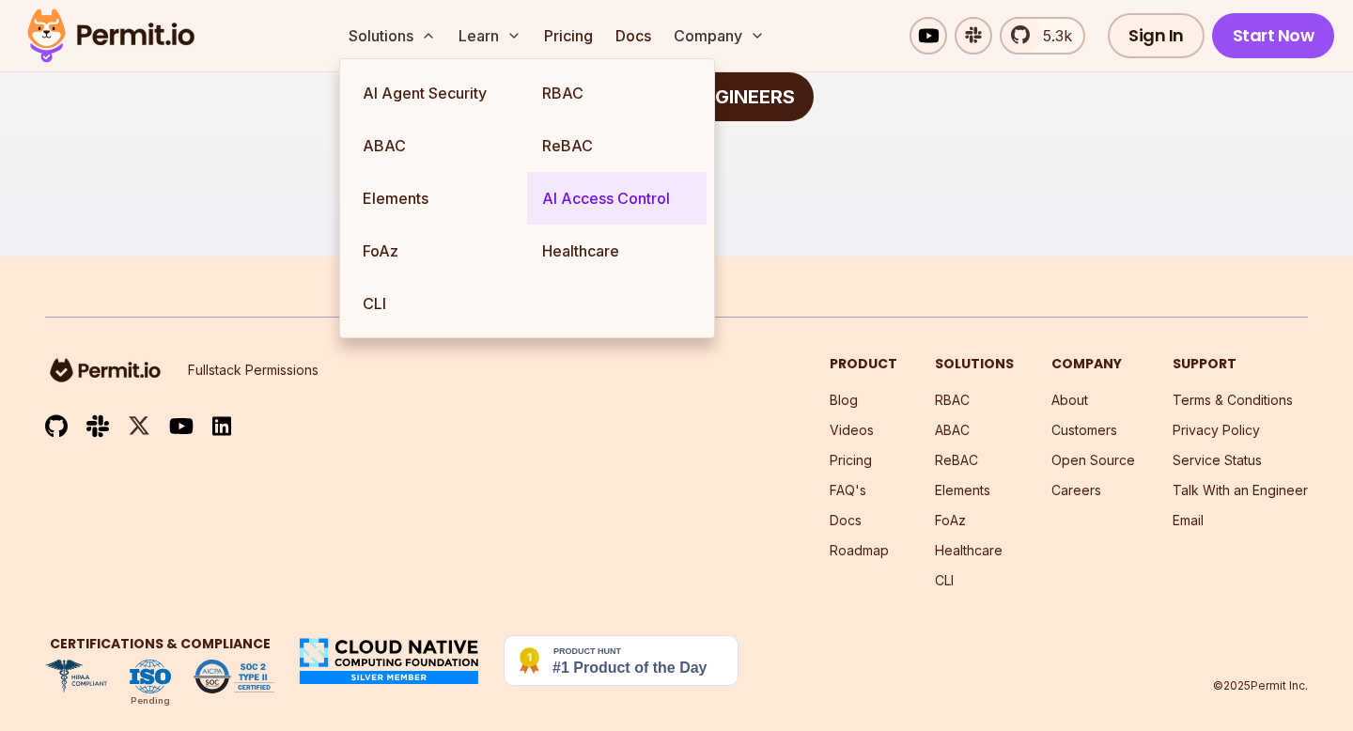
click at [584, 214] on link "AI Access Control" at bounding box center [617, 198] width 180 height 53
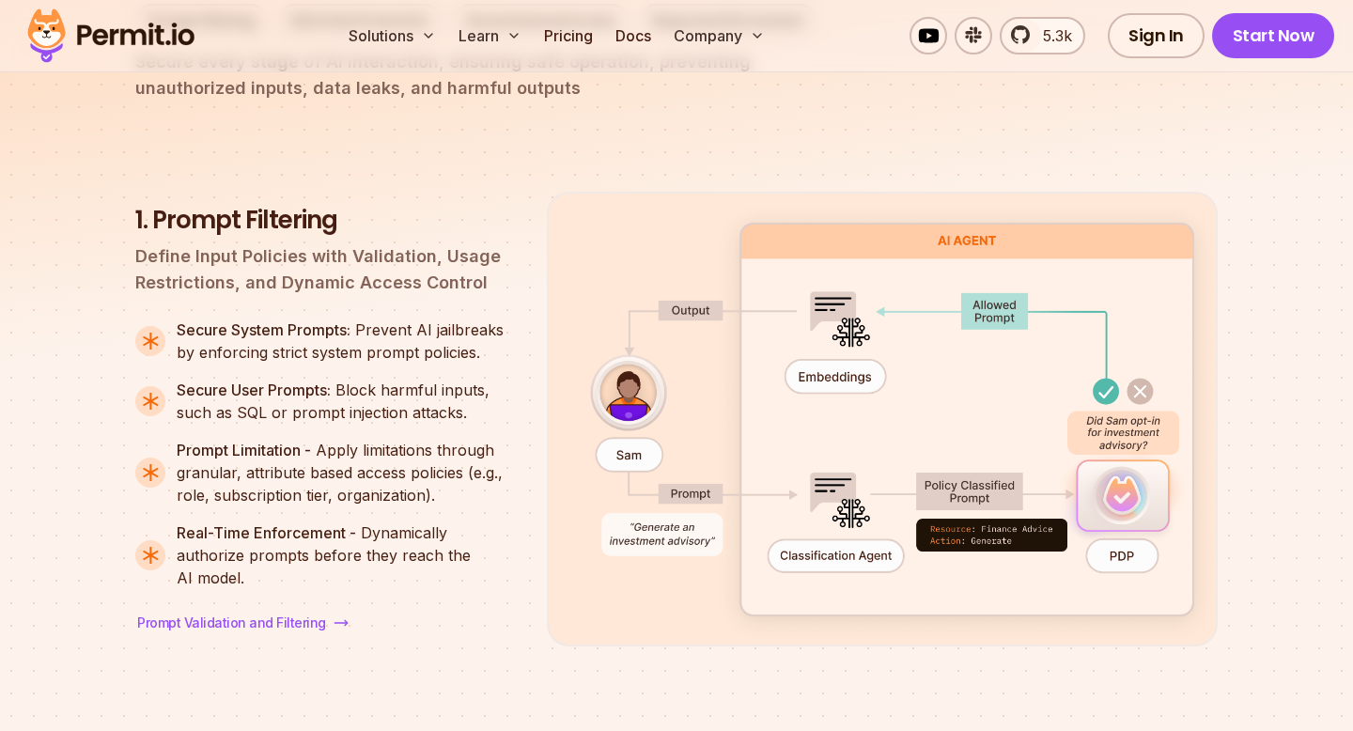
scroll to position [2437, 0]
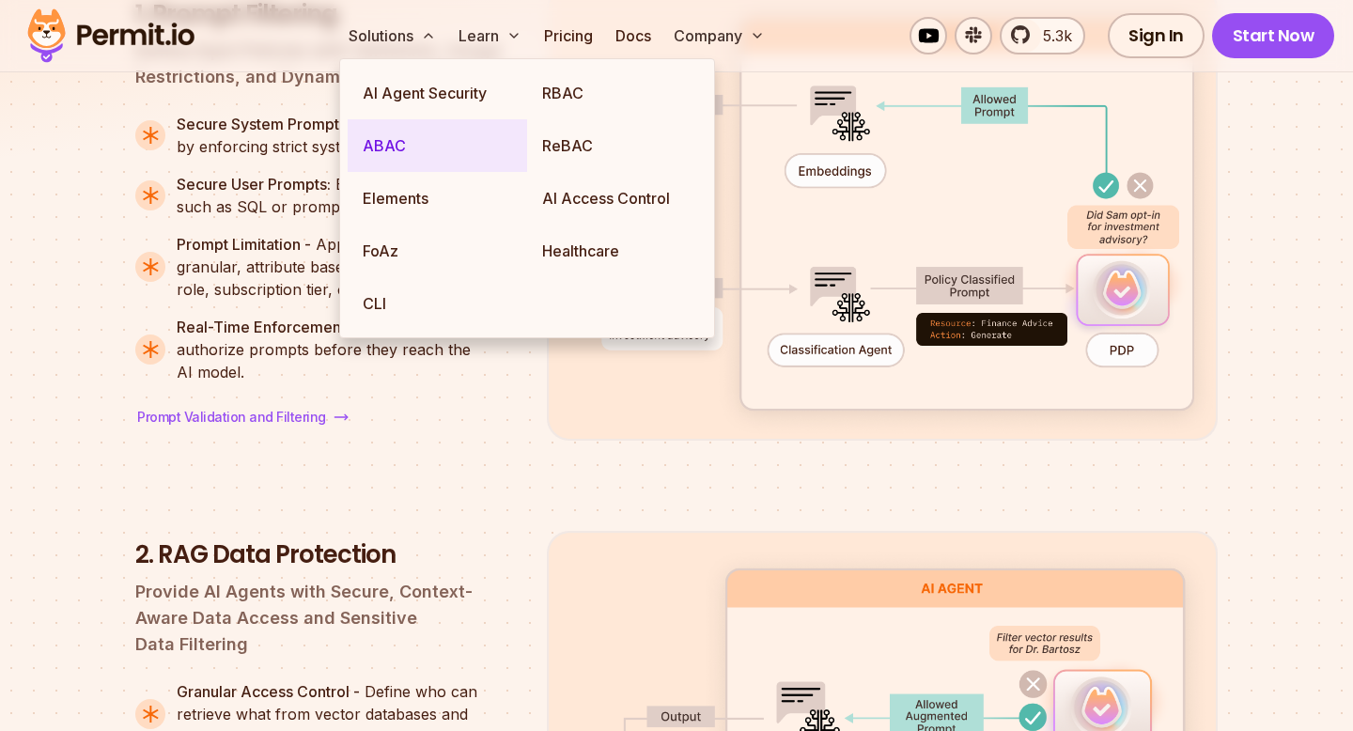
click at [430, 152] on link "ABAC" at bounding box center [438, 145] width 180 height 53
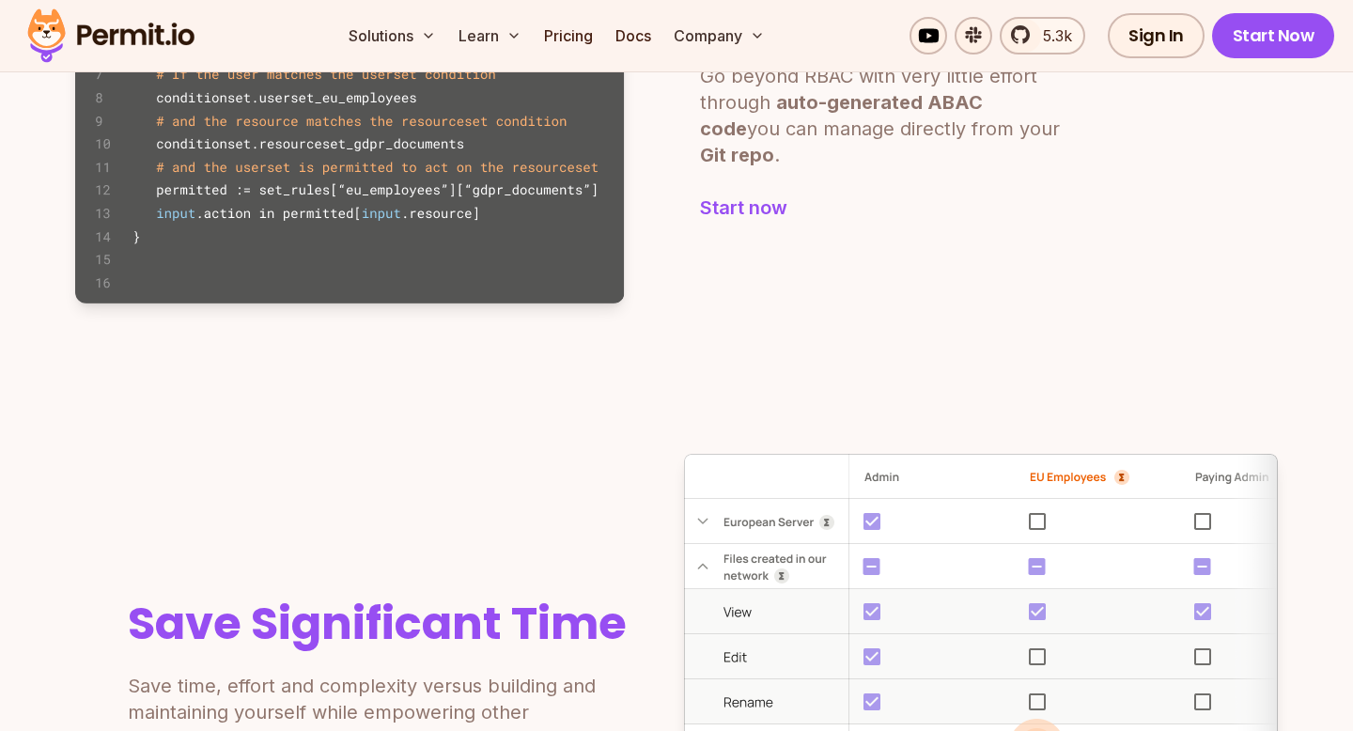
scroll to position [1727, 0]
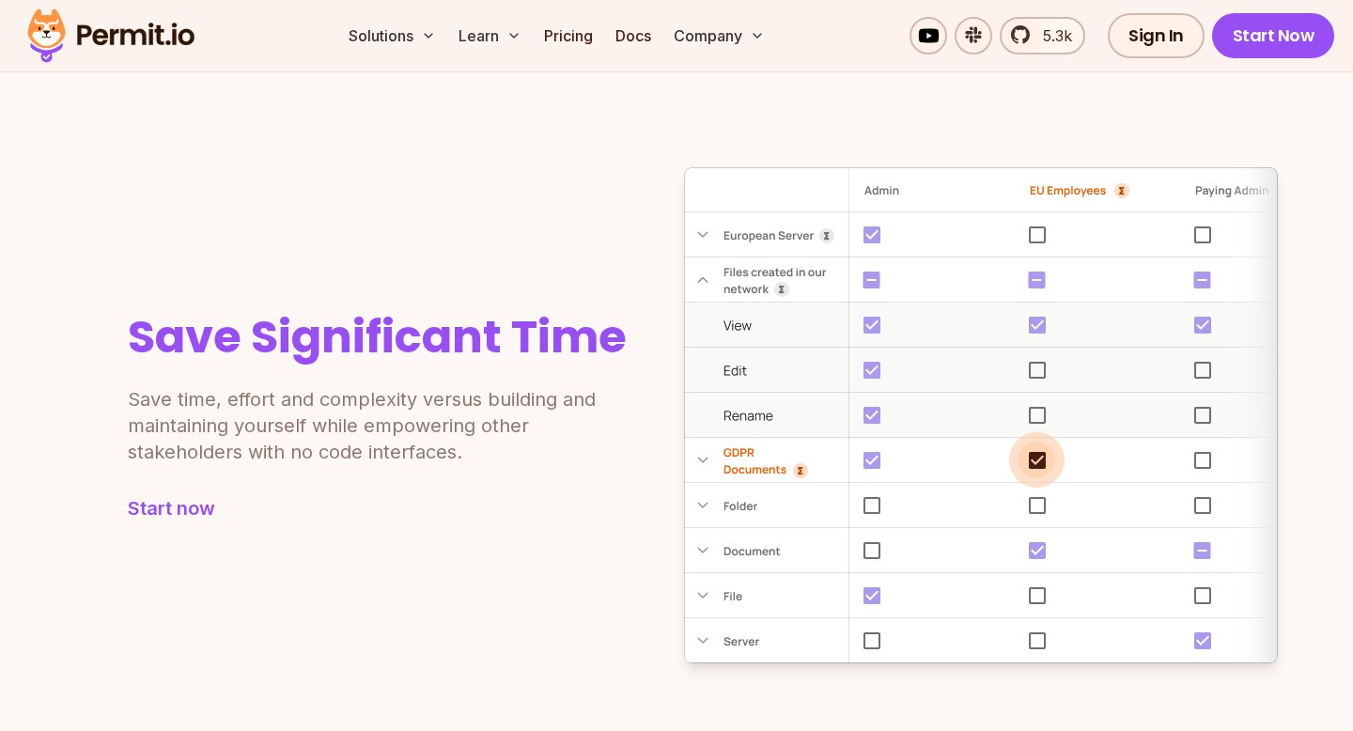
click at [482, 202] on div "Save Significant Time Save time, effort and complexity versus building and main…" at bounding box center [676, 415] width 1203 height 496
click at [523, 138] on section "Save Significant Time Save time, effort and complexity versus building and main…" at bounding box center [676, 415] width 1353 height 647
